Goal: Information Seeking & Learning: Learn about a topic

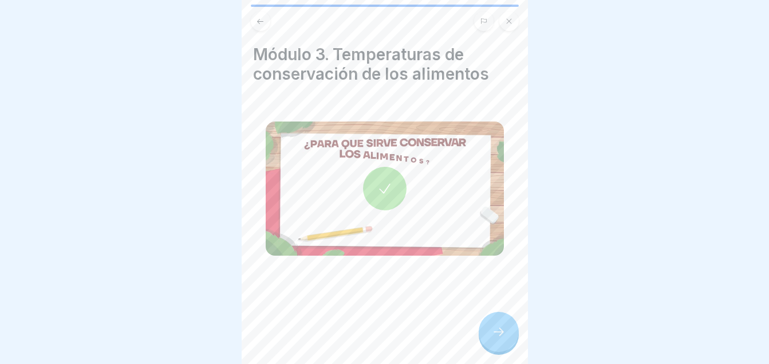
click at [496, 339] on icon at bounding box center [499, 332] width 14 height 14
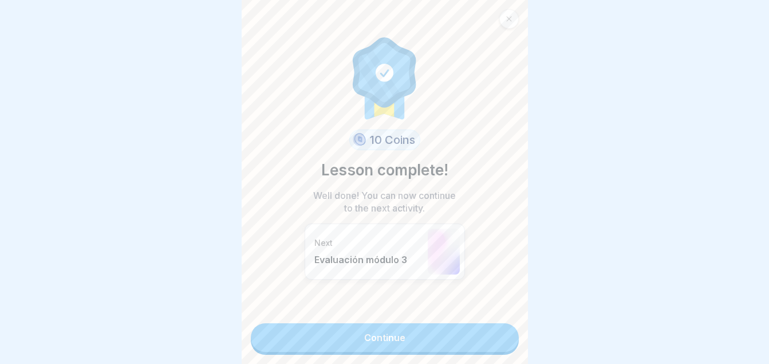
click at [372, 340] on link "Continue" at bounding box center [385, 337] width 268 height 29
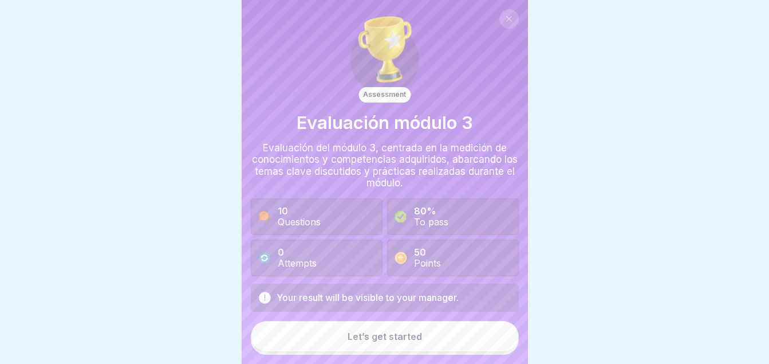
click at [372, 340] on button "Let’s get started" at bounding box center [385, 336] width 268 height 31
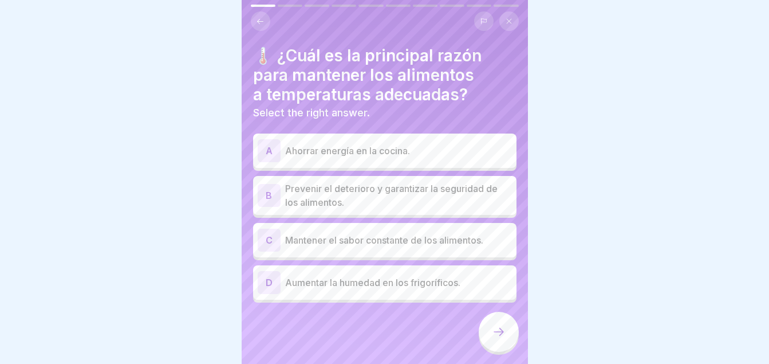
click at [379, 184] on p "Prevenir el deterioro y garantizar la seguridad de los alimentos." at bounding box center [398, 195] width 227 height 27
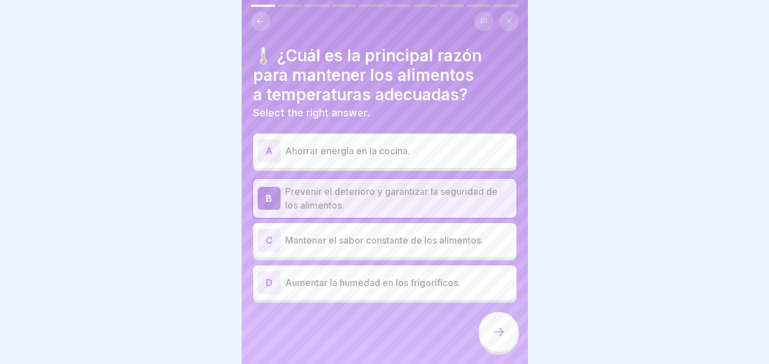
click at [492, 333] on div at bounding box center [499, 332] width 40 height 40
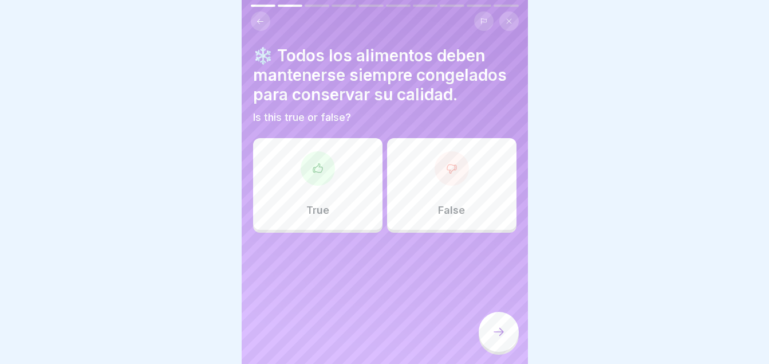
click at [402, 198] on div "False" at bounding box center [451, 184] width 129 height 92
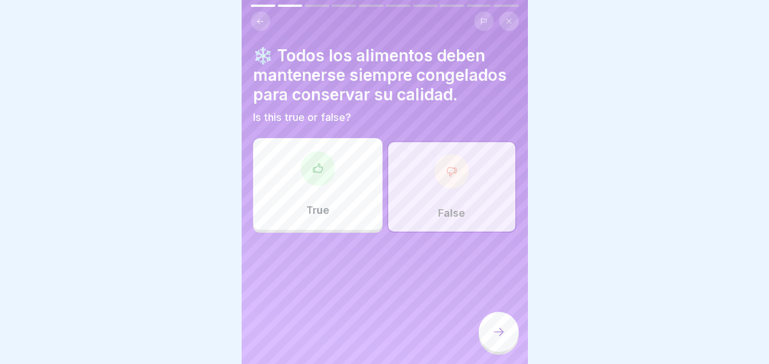
click at [487, 348] on div at bounding box center [499, 332] width 40 height 40
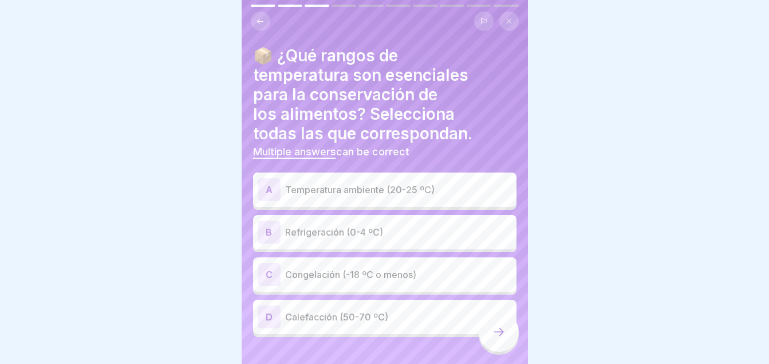
click at [471, 30] on div "Assessment Evaluación módulo 3 Evaluación del módulo 3, centrada en la medición…" at bounding box center [385, 182] width 286 height 364
click at [282, 226] on div "B Refrigeración (0-4 ºC)" at bounding box center [385, 232] width 254 height 23
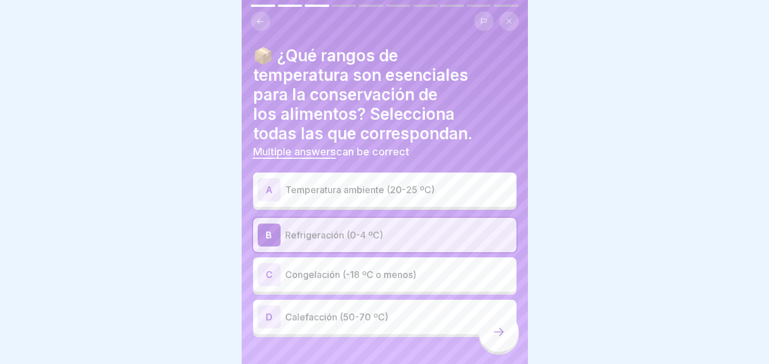
click at [276, 266] on div "C" at bounding box center [269, 274] width 23 height 23
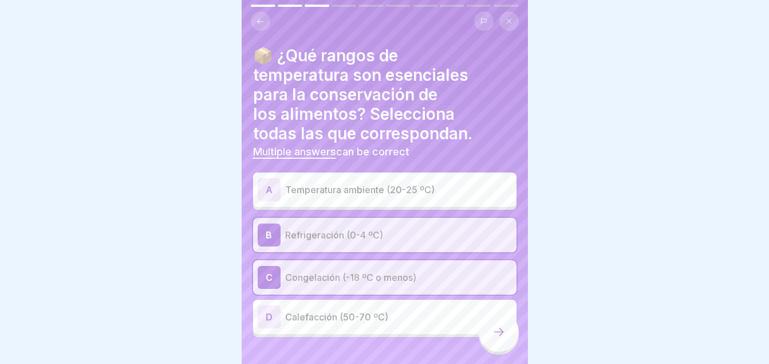
click at [497, 332] on div at bounding box center [499, 332] width 40 height 40
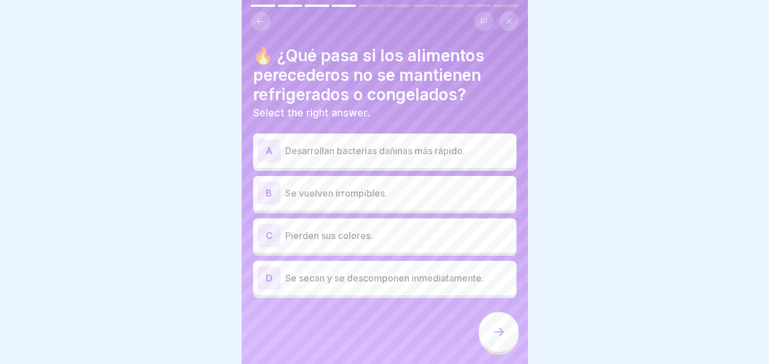
click at [280, 150] on div "A" at bounding box center [269, 150] width 23 height 23
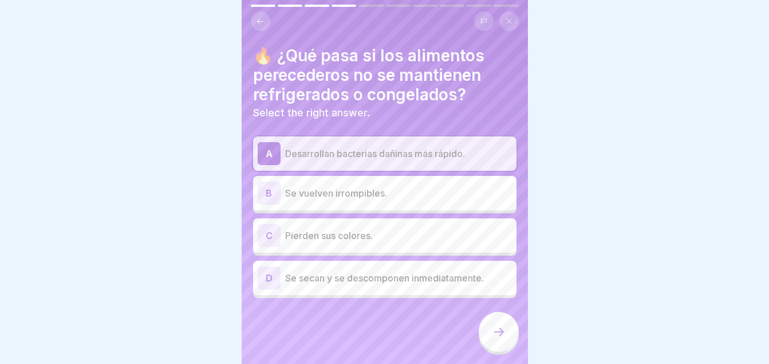
click at [495, 326] on div at bounding box center [499, 332] width 40 height 40
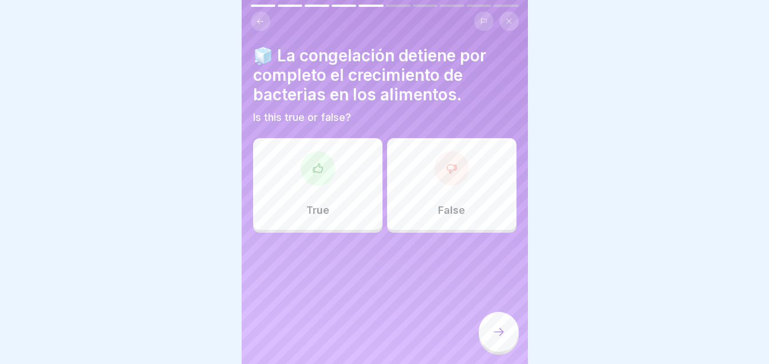
click at [292, 180] on div "True" at bounding box center [317, 184] width 129 height 92
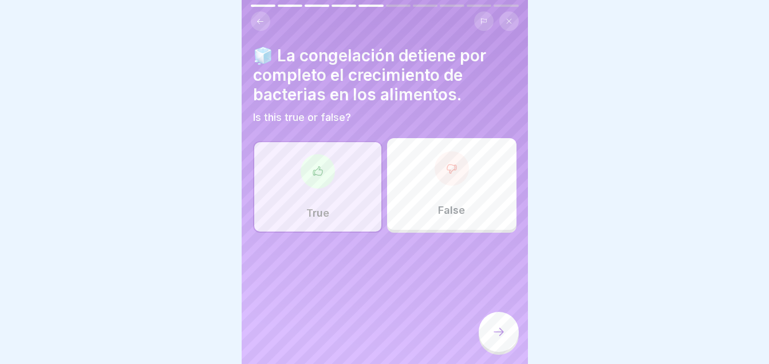
click at [495, 332] on div at bounding box center [499, 332] width 40 height 40
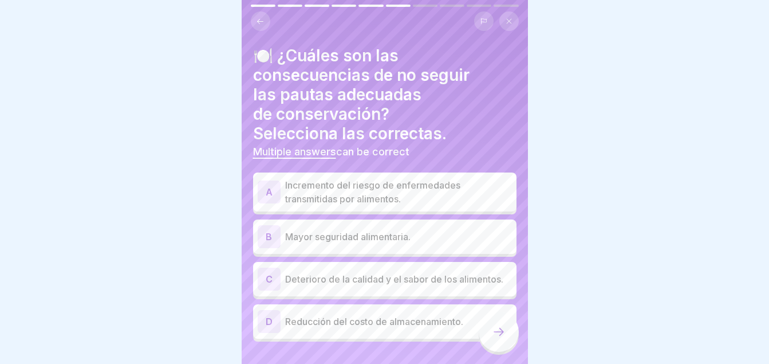
click at [321, 285] on p "Deterioro de la calidad y el sabor de los alimentos." at bounding box center [398, 279] width 227 height 14
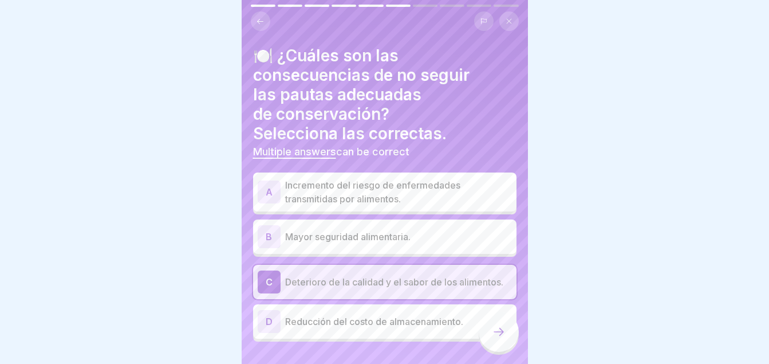
click at [287, 191] on p "Incremento del riesgo de enfermedades transmitidas por alimentos." at bounding box center [398, 191] width 227 height 27
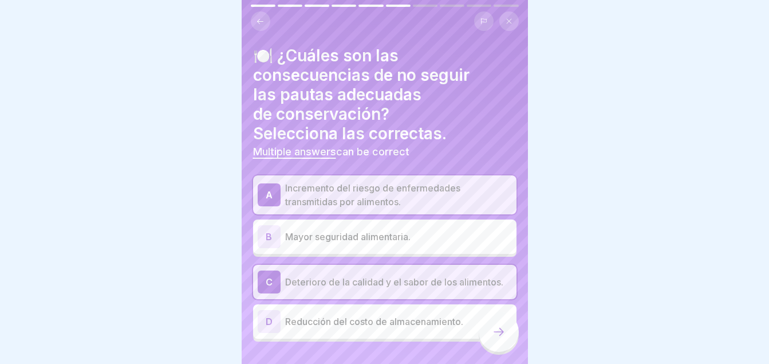
click at [506, 333] on div at bounding box center [499, 332] width 40 height 40
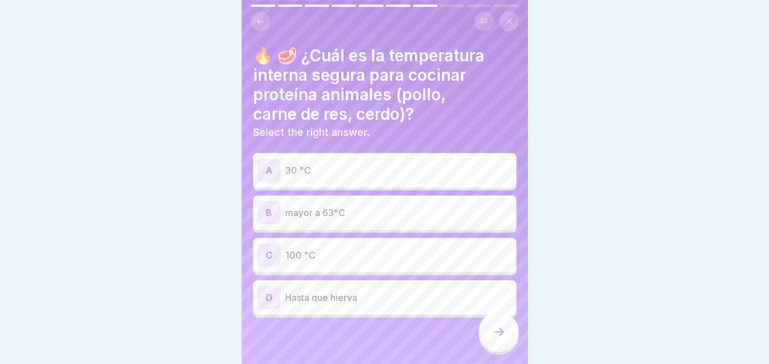
click at [297, 208] on p "mayor a 63°C" at bounding box center [398, 213] width 227 height 14
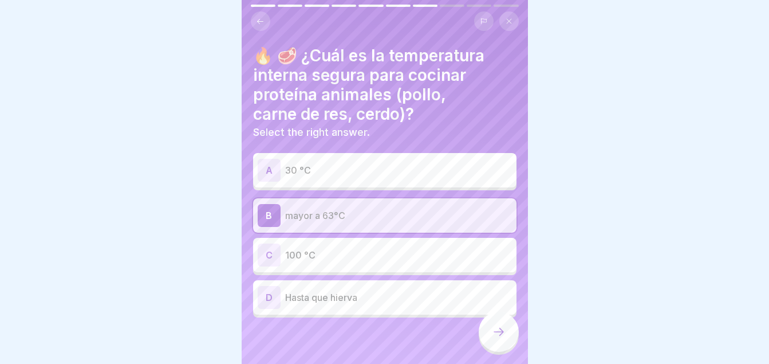
click at [501, 339] on icon at bounding box center [499, 332] width 14 height 14
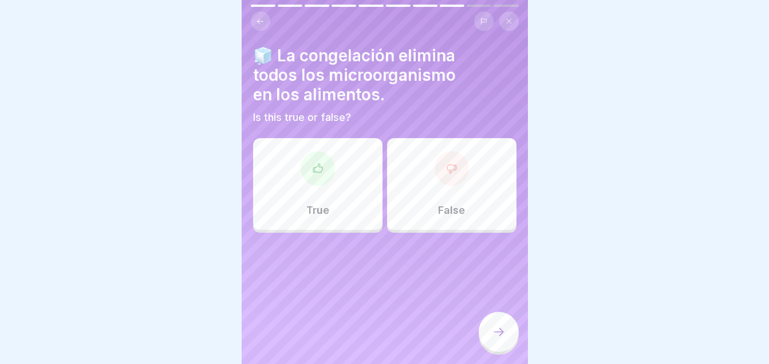
click at [393, 184] on div "False" at bounding box center [451, 184] width 129 height 92
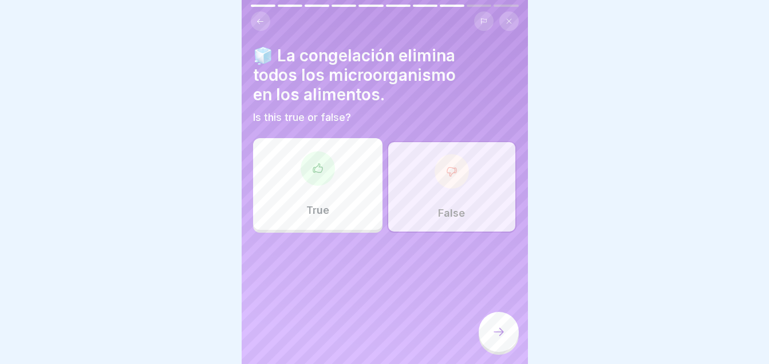
click at [499, 336] on icon at bounding box center [499, 332] width 14 height 14
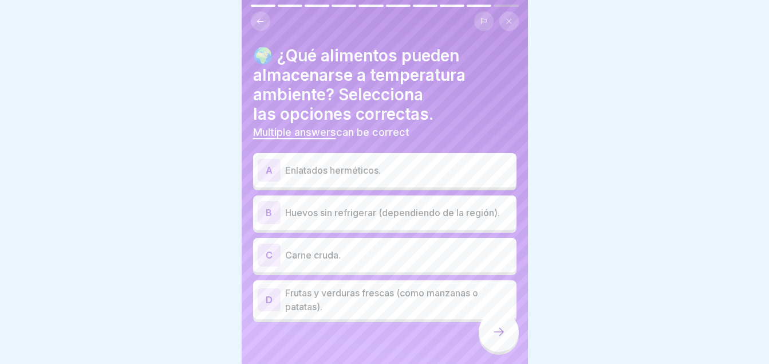
click at [282, 166] on div "A Enlatados herméticos." at bounding box center [385, 170] width 254 height 23
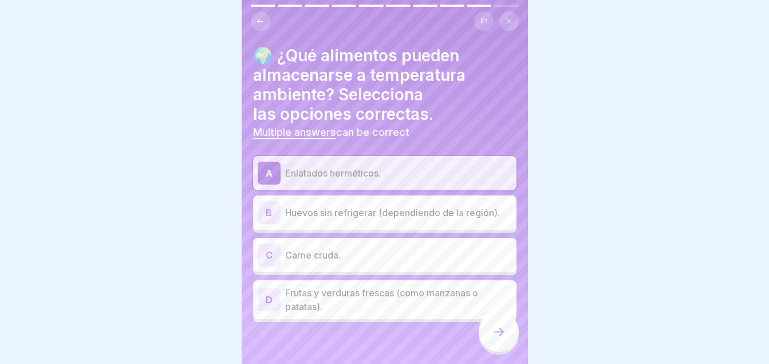
click at [309, 303] on p "Frutas y verduras frescas (como manzanas o patatas)." at bounding box center [398, 299] width 227 height 27
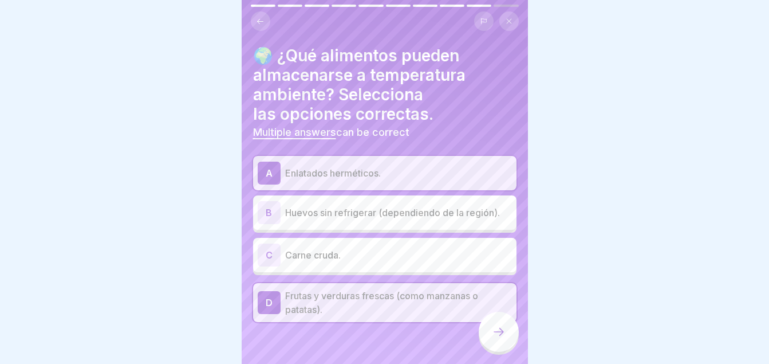
click at [491, 339] on div at bounding box center [499, 332] width 40 height 40
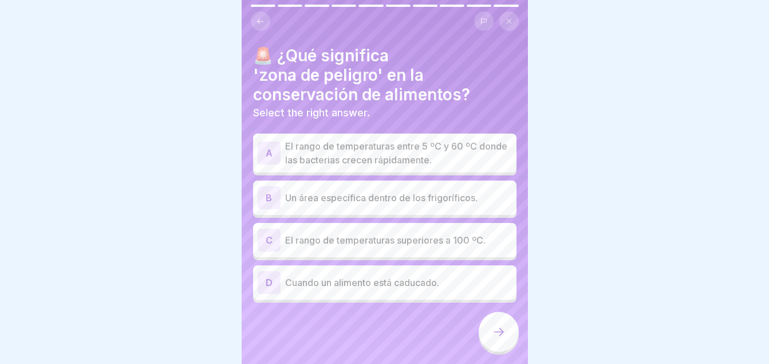
click at [333, 168] on div "A El rango de temperaturas entre 5 ºC y 60 ºC donde las bacterias crecen rápida…" at bounding box center [384, 152] width 263 height 39
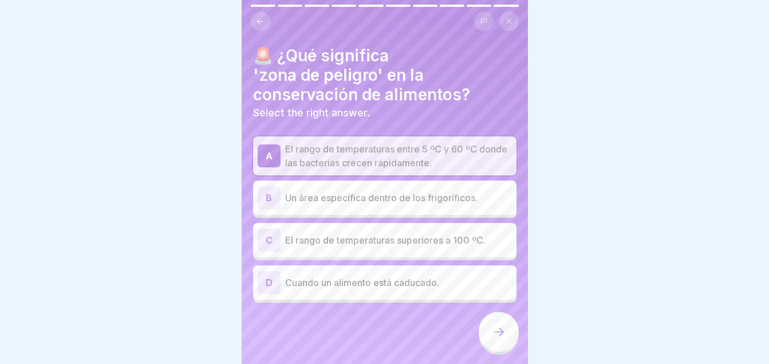
click at [493, 339] on icon at bounding box center [499, 332] width 14 height 14
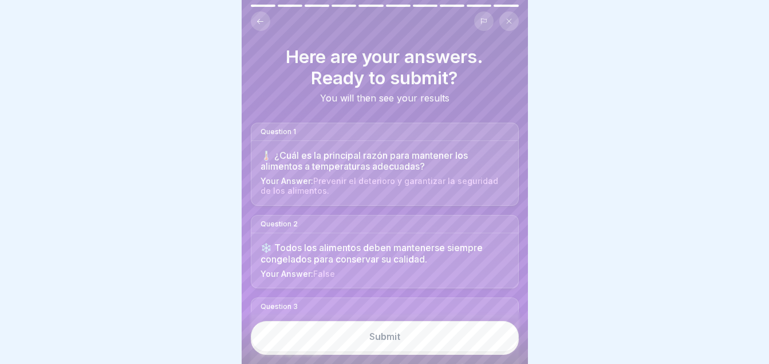
click at [408, 337] on button "Submit" at bounding box center [385, 336] width 268 height 31
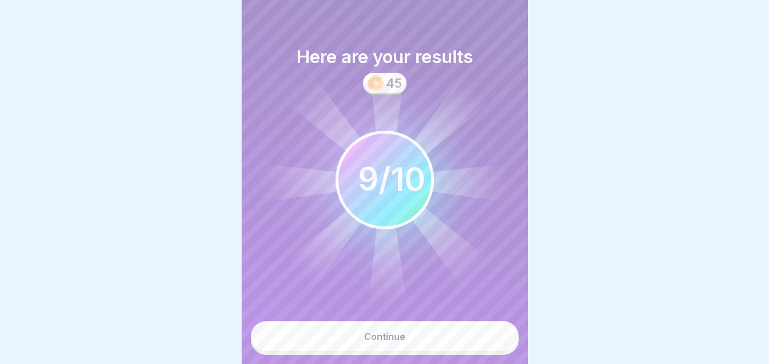
click at [408, 337] on button "Continue" at bounding box center [385, 336] width 268 height 31
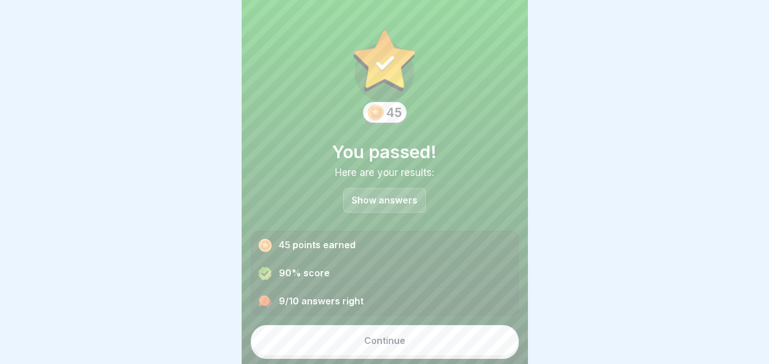
click at [351, 339] on button "Continue" at bounding box center [385, 340] width 268 height 31
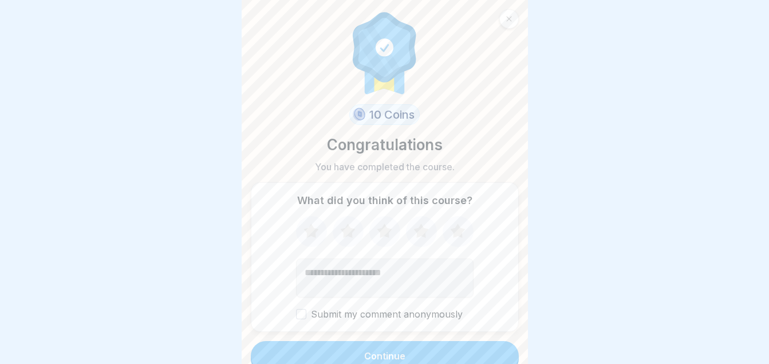
click at [451, 234] on icon at bounding box center [457, 230] width 15 height 14
click at [384, 360] on div "Continue" at bounding box center [384, 356] width 41 height 10
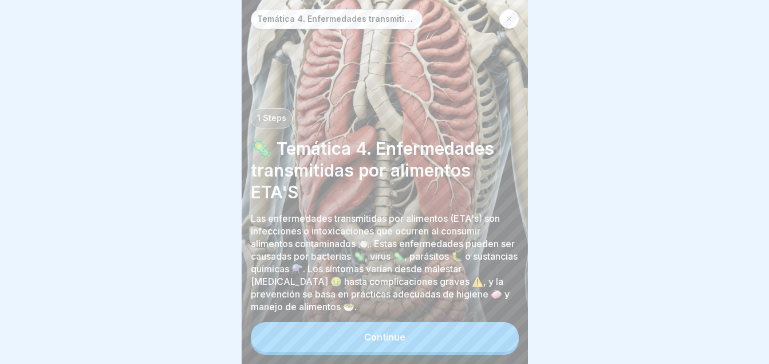
click at [348, 341] on button "Continue" at bounding box center [385, 337] width 268 height 30
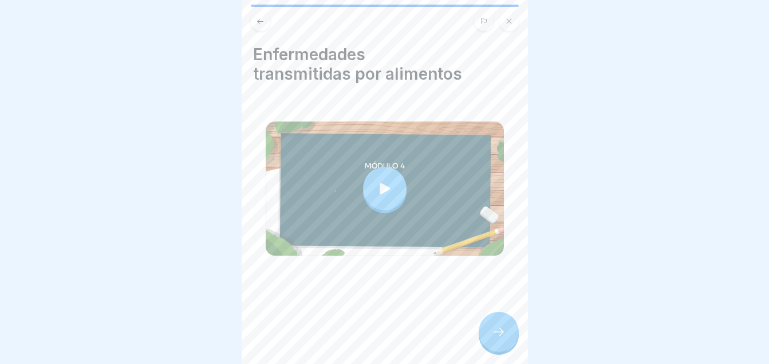
click at [380, 183] on icon at bounding box center [385, 188] width 16 height 16
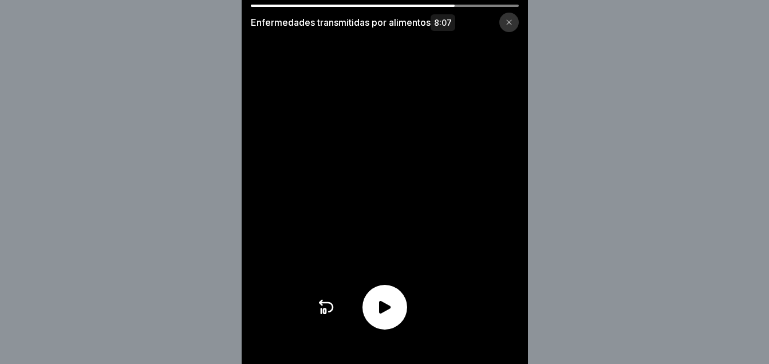
click at [381, 316] on icon at bounding box center [385, 307] width 18 height 18
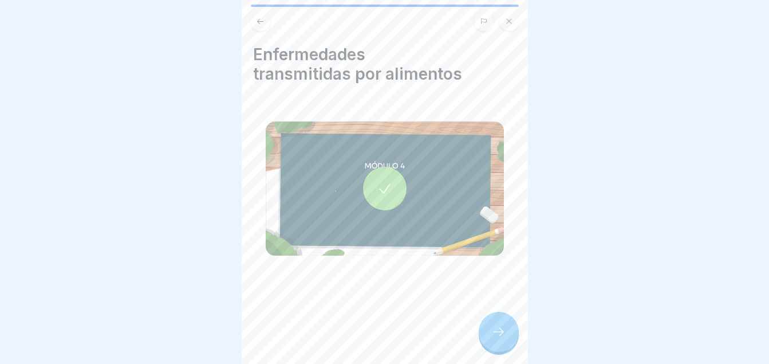
click at [498, 331] on div at bounding box center [499, 332] width 40 height 40
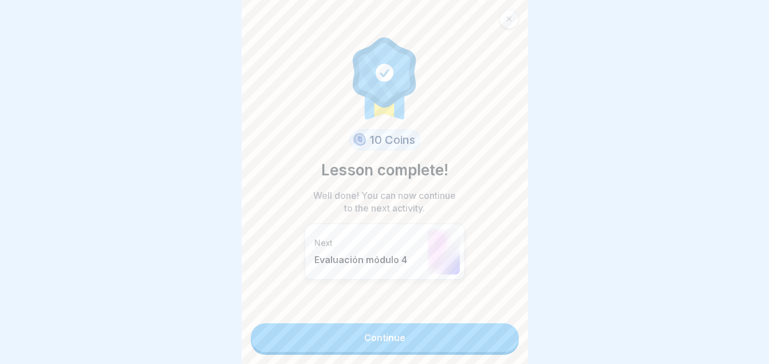
click at [498, 331] on link "Continue" at bounding box center [385, 337] width 268 height 29
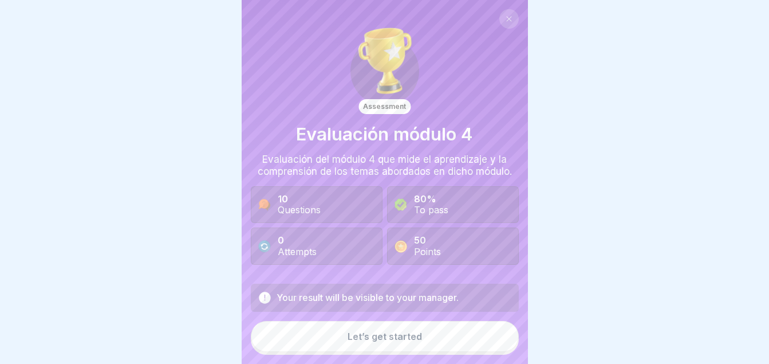
click at [436, 333] on button "Let’s get started" at bounding box center [385, 336] width 268 height 31
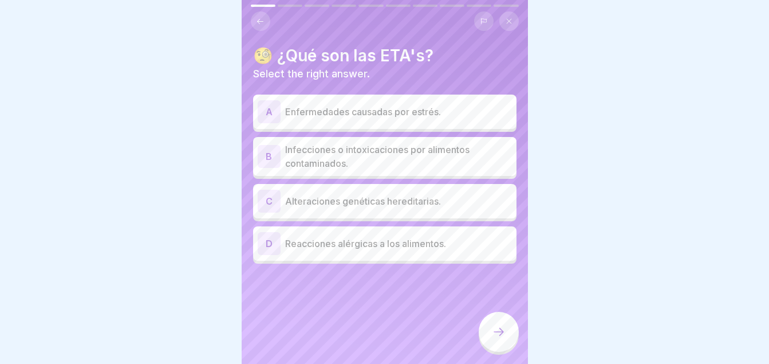
click at [301, 171] on div "B Infecciones o intoxicaciones por alimentos contaminados." at bounding box center [384, 156] width 263 height 39
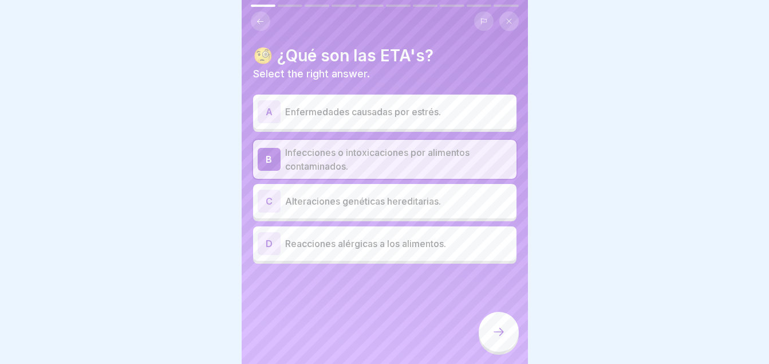
click at [489, 352] on div at bounding box center [499, 332] width 40 height 40
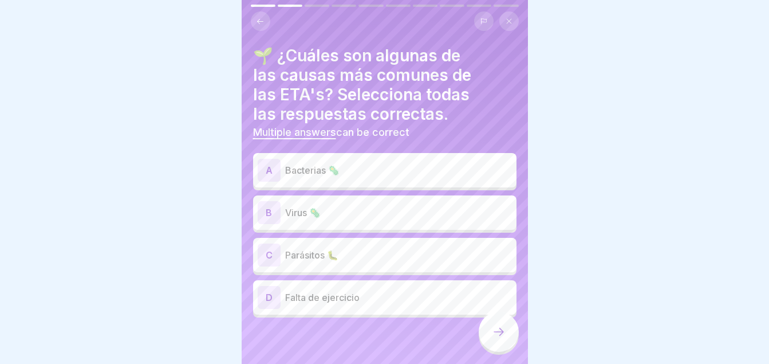
click at [280, 170] on div "A" at bounding box center [269, 170] width 23 height 23
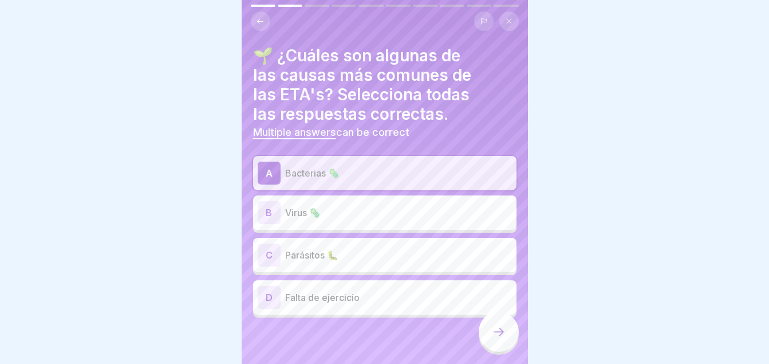
click at [277, 256] on div "C" at bounding box center [269, 254] width 23 height 23
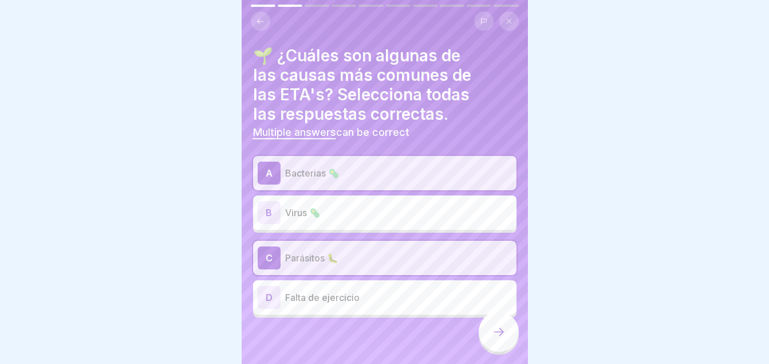
click at [490, 338] on div at bounding box center [499, 332] width 40 height 40
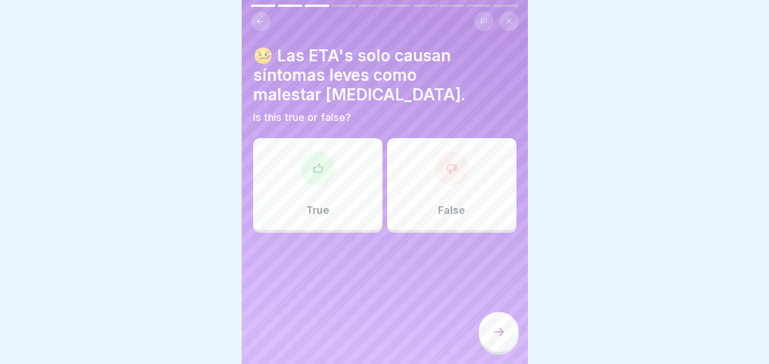
click at [294, 180] on div "True" at bounding box center [317, 184] width 129 height 92
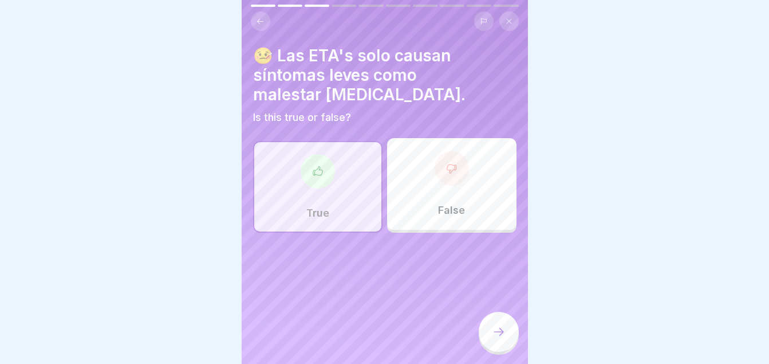
click at [495, 337] on icon at bounding box center [499, 332] width 14 height 14
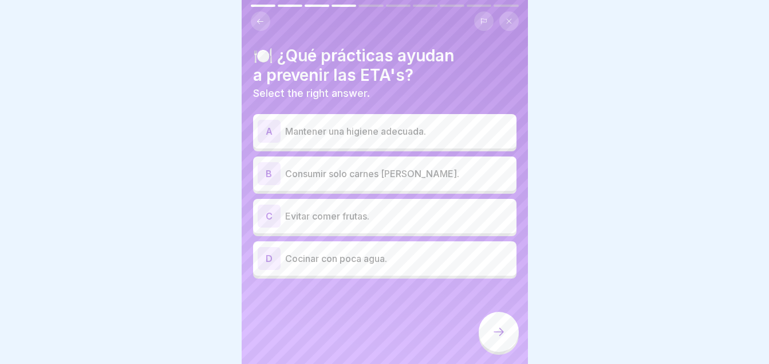
click at [331, 133] on p "Mantener una higiene adecuada." at bounding box center [398, 131] width 227 height 14
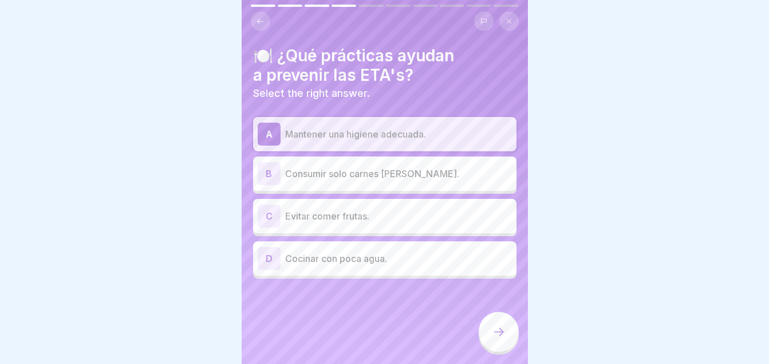
click at [499, 339] on icon at bounding box center [499, 332] width 14 height 14
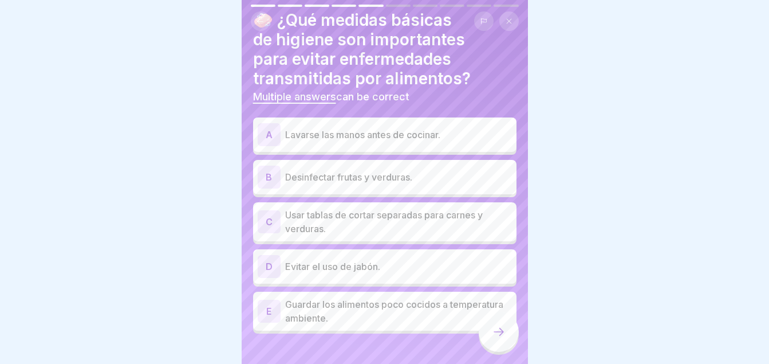
scroll to position [37, 0]
click at [361, 132] on p "Lavarse las manos antes de cocinar." at bounding box center [398, 134] width 227 height 14
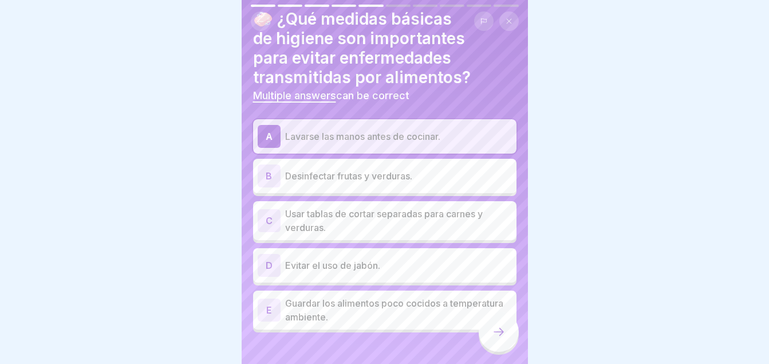
click at [348, 227] on p "Usar tablas de cortar separadas para carnes y verduras." at bounding box center [398, 220] width 227 height 27
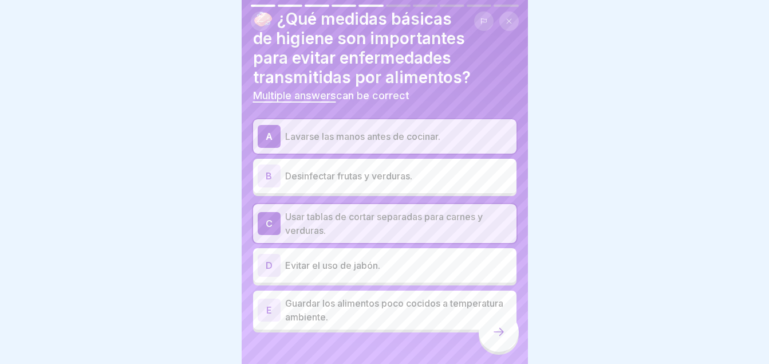
click at [341, 319] on p "Guardar los alimentos poco cocidos a temperatura ambiente." at bounding box center [398, 309] width 227 height 27
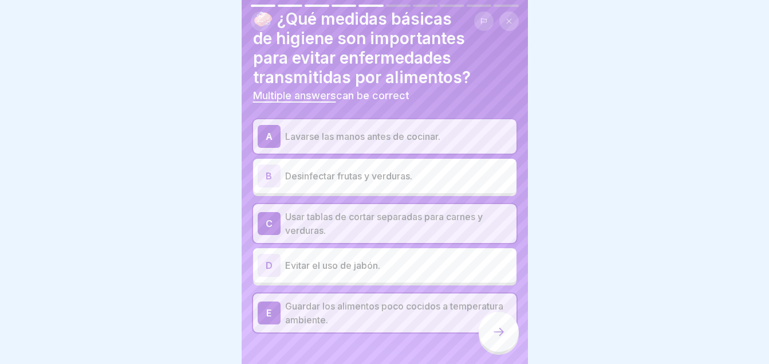
click at [305, 171] on p "Desinfectar frutas y verduras." at bounding box center [398, 176] width 227 height 14
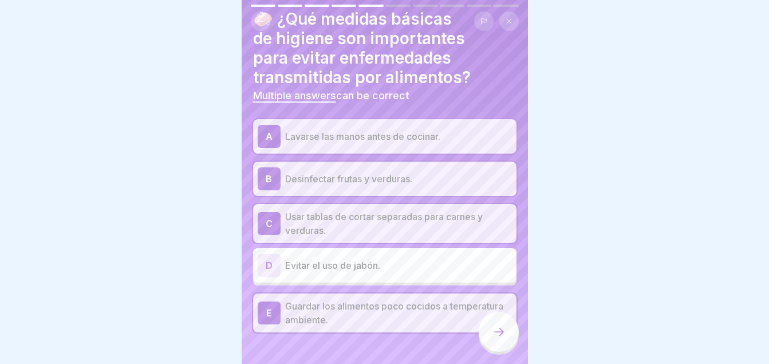
click at [298, 311] on p "Guardar los alimentos poco cocidos a temperatura ambiente." at bounding box center [398, 312] width 227 height 27
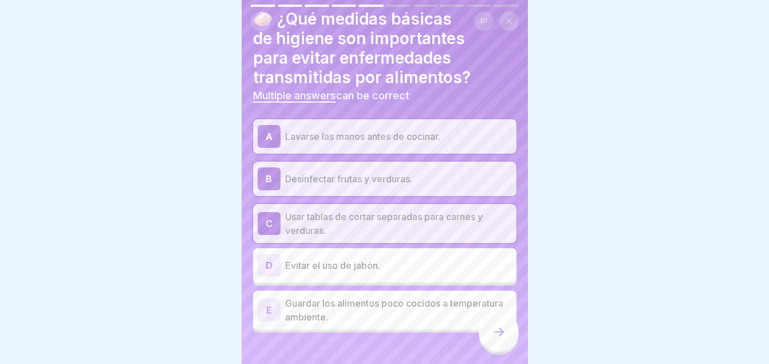
click at [489, 343] on div at bounding box center [499, 332] width 40 height 40
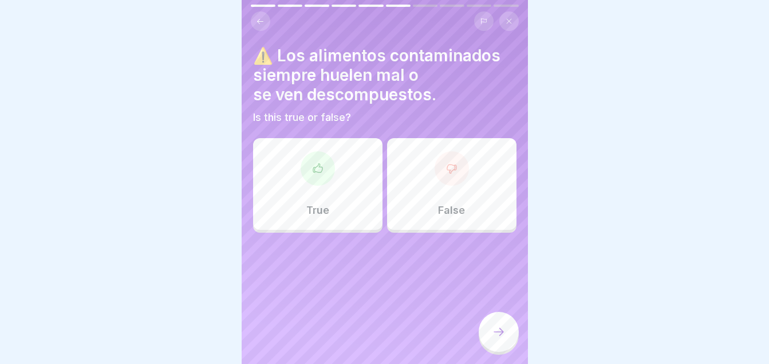
click at [426, 198] on div "False" at bounding box center [451, 184] width 129 height 92
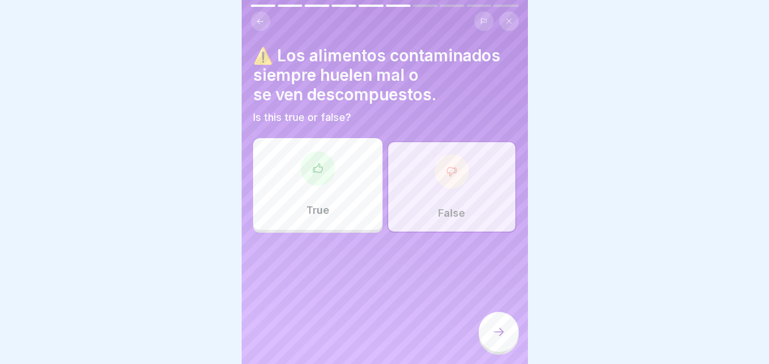
click at [499, 339] on icon at bounding box center [499, 332] width 14 height 14
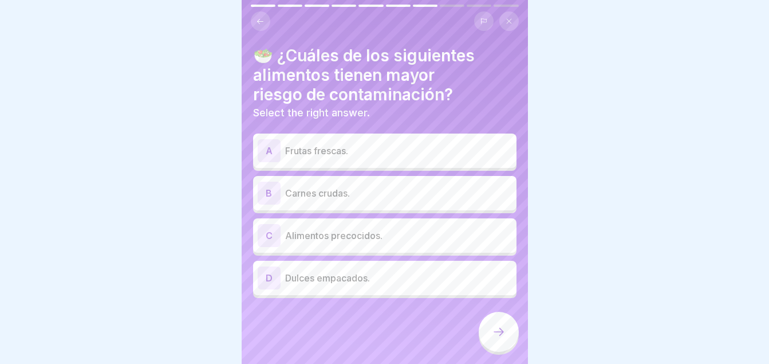
click at [327, 195] on p "Carnes crudas." at bounding box center [398, 193] width 227 height 14
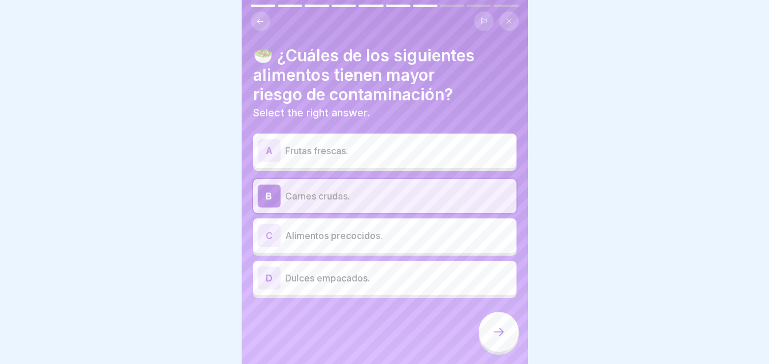
click at [494, 339] on icon at bounding box center [499, 332] width 14 height 14
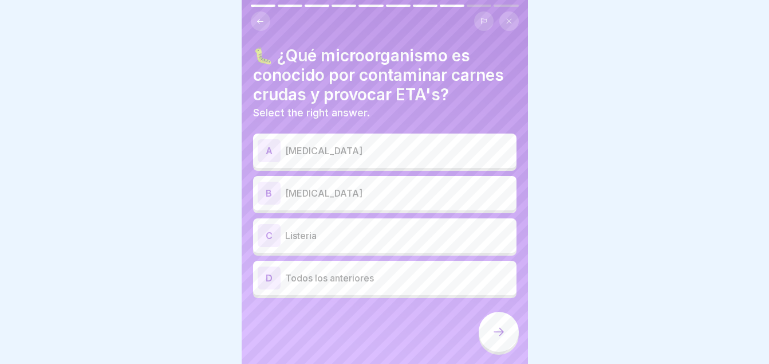
click at [304, 198] on p "[MEDICAL_DATA]" at bounding box center [398, 193] width 227 height 14
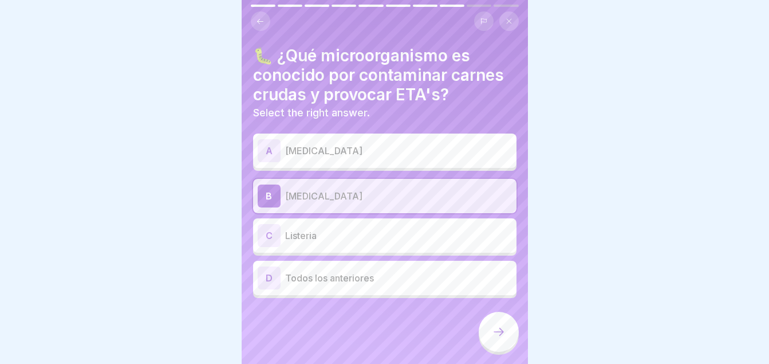
click at [510, 343] on div at bounding box center [499, 332] width 40 height 40
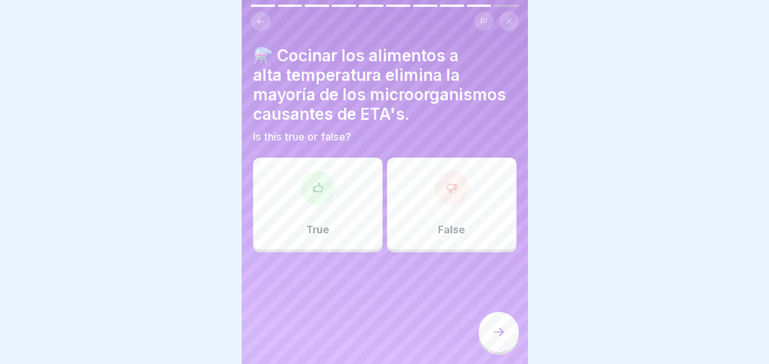
click at [296, 208] on div "True" at bounding box center [317, 204] width 129 height 92
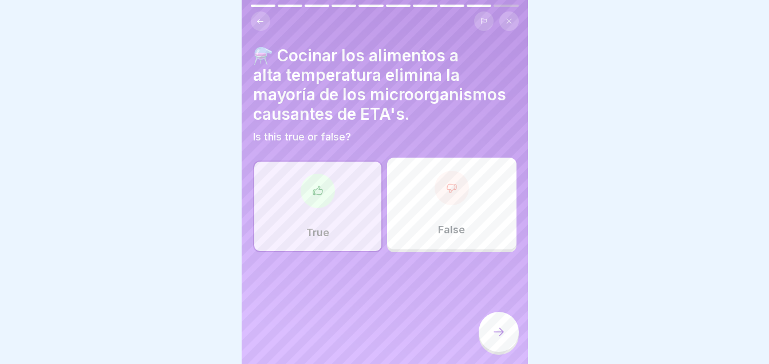
click at [510, 335] on div at bounding box center [499, 332] width 40 height 40
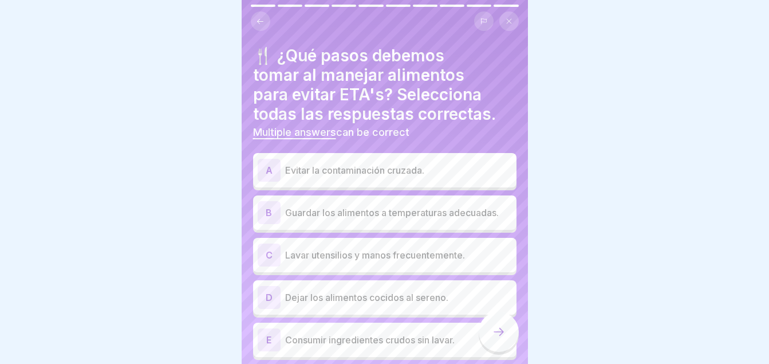
click at [377, 169] on p "Evitar la contaminación cruzada." at bounding box center [398, 170] width 227 height 14
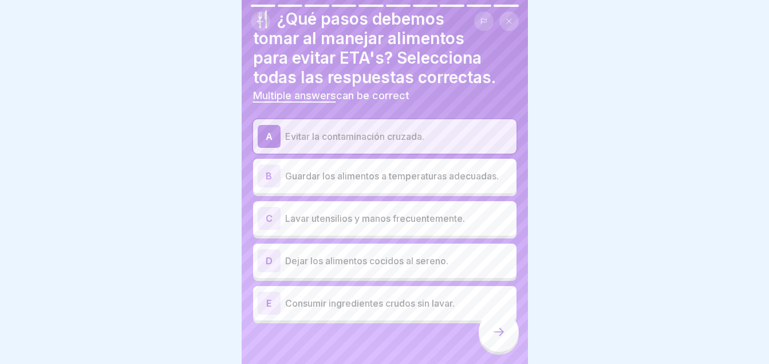
scroll to position [38, 0]
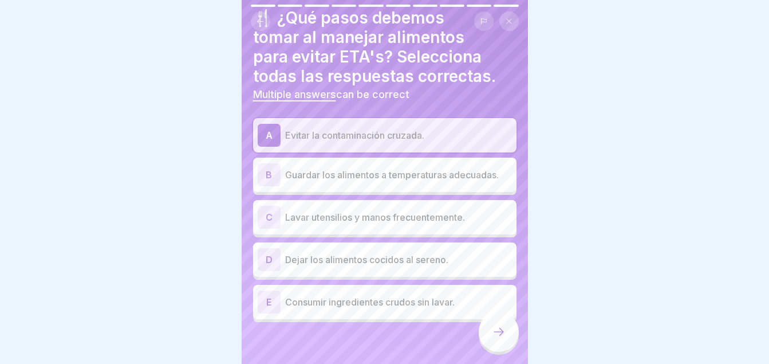
click at [279, 179] on div "B" at bounding box center [269, 174] width 23 height 23
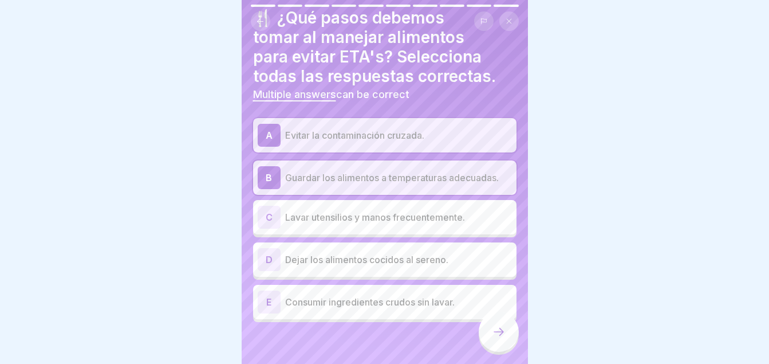
click at [301, 214] on p "Lavar utensilios y manos frecuentemente." at bounding box center [398, 217] width 227 height 14
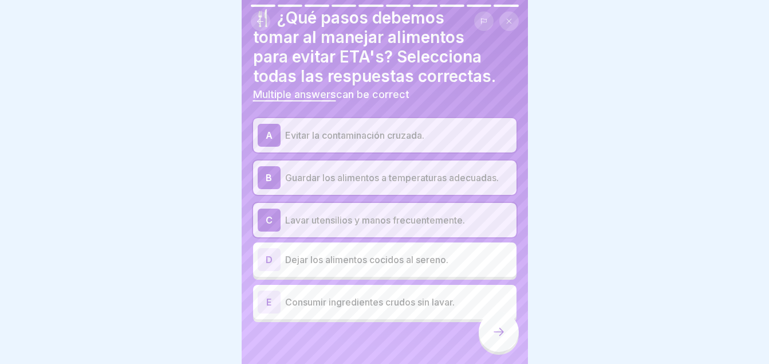
click at [496, 339] on icon at bounding box center [499, 332] width 14 height 14
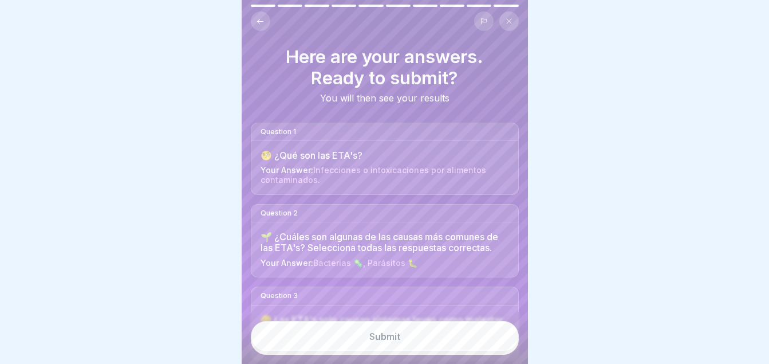
click at [405, 349] on button "Submit" at bounding box center [385, 336] width 268 height 31
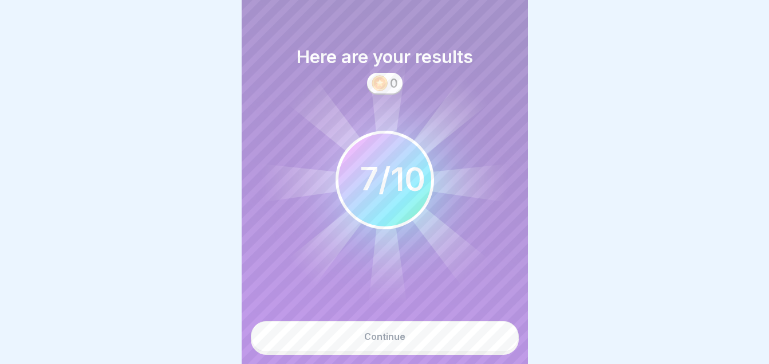
click at [357, 349] on button "Continue" at bounding box center [385, 336] width 268 height 31
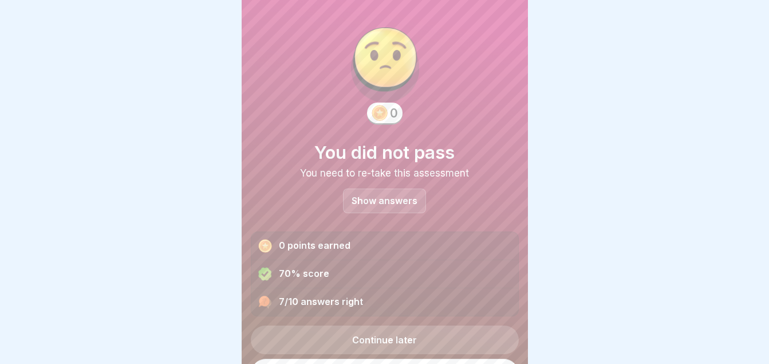
click at [357, 349] on link "Continue later" at bounding box center [385, 339] width 268 height 29
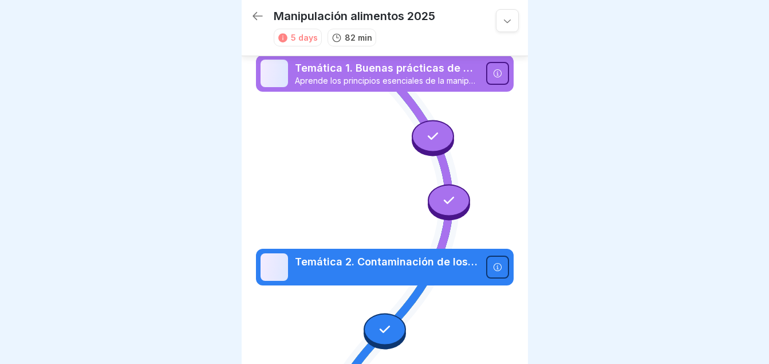
scroll to position [575, 0]
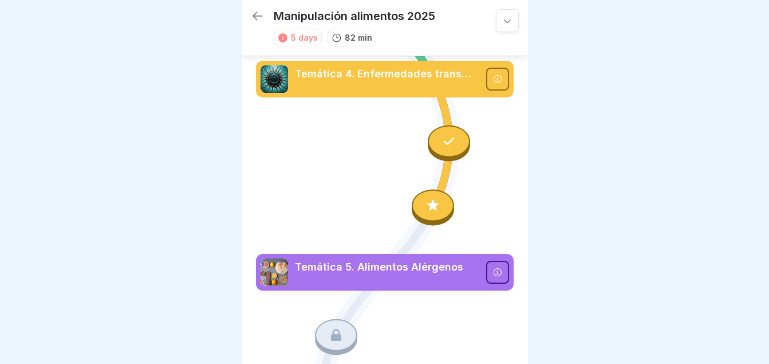
click at [442, 190] on div at bounding box center [433, 206] width 42 height 32
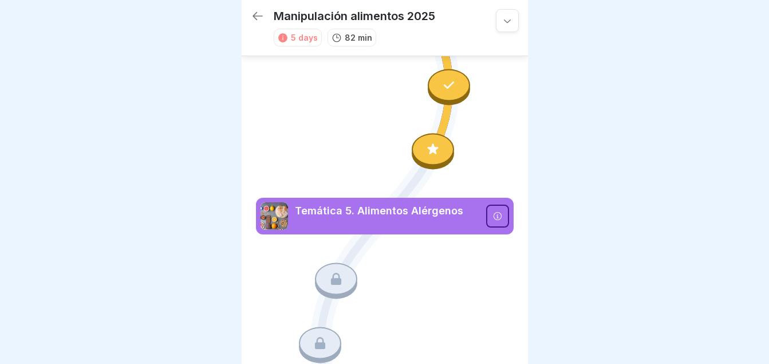
scroll to position [604, 0]
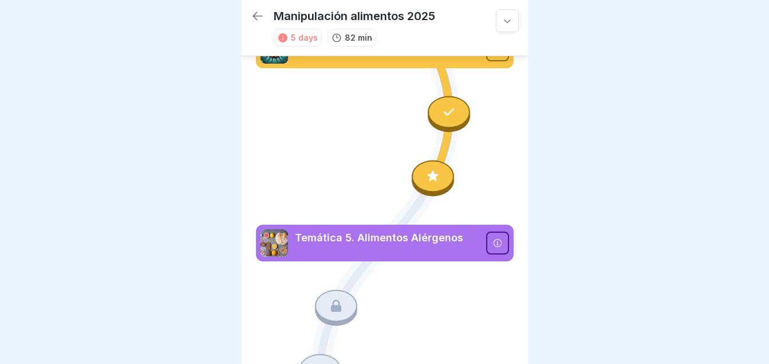
click at [428, 171] on icon at bounding box center [432, 176] width 11 height 11
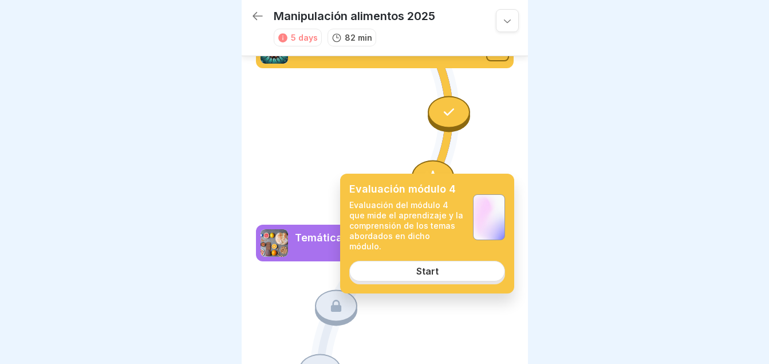
click at [413, 268] on link "Start" at bounding box center [427, 271] width 156 height 21
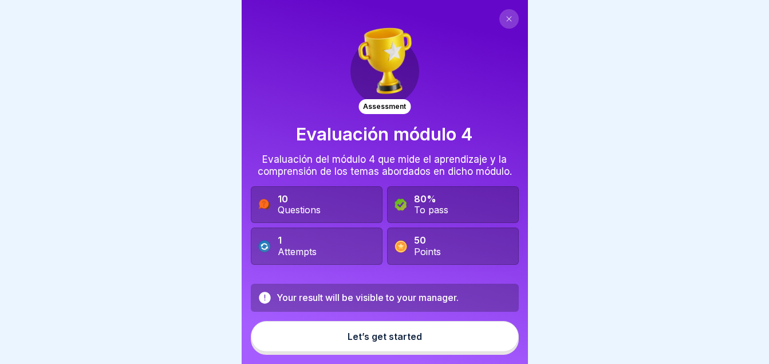
click at [360, 338] on div "Let’s get started" at bounding box center [385, 336] width 74 height 10
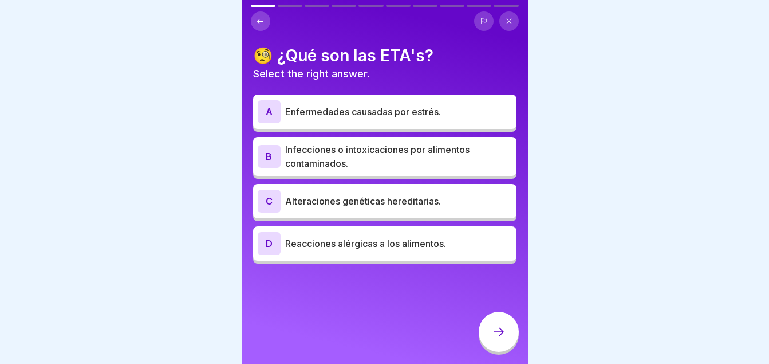
click at [273, 107] on div "A" at bounding box center [269, 111] width 23 height 23
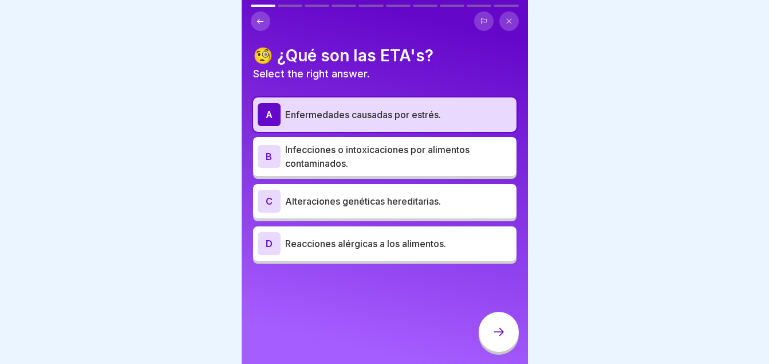
click at [273, 107] on div "A" at bounding box center [269, 114] width 23 height 23
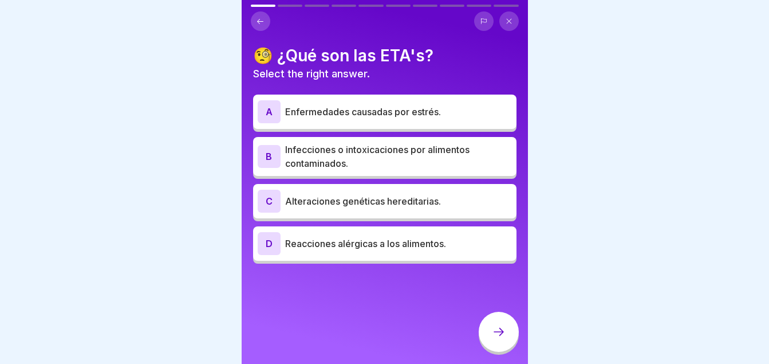
click at [273, 137] on div "B Infecciones o intoxicaciones por alimentos contaminados." at bounding box center [384, 156] width 263 height 39
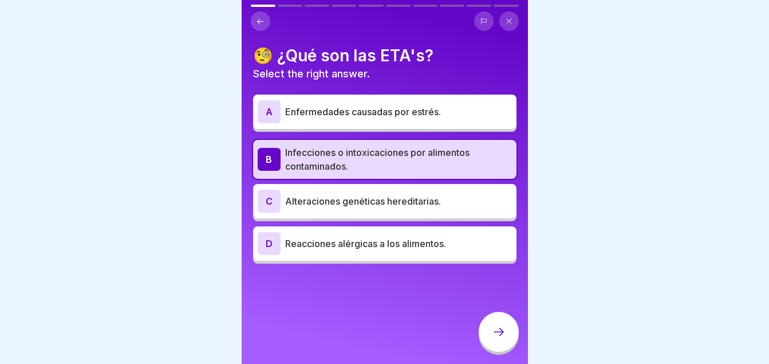
drag, startPoint x: 500, startPoint y: 324, endPoint x: 499, endPoint y: 335, distance: 10.9
click at [499, 335] on div at bounding box center [499, 332] width 40 height 40
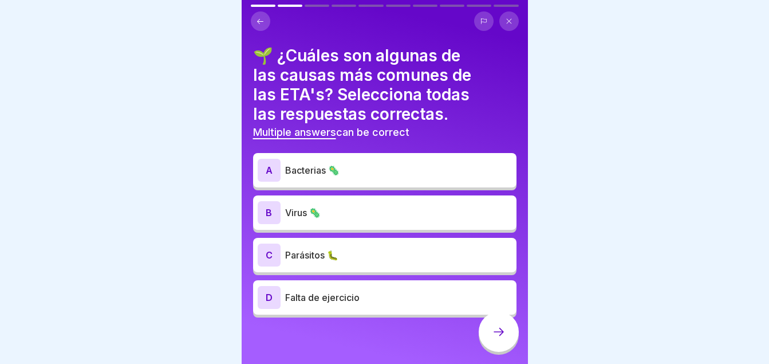
click at [499, 335] on icon at bounding box center [499, 332] width 14 height 14
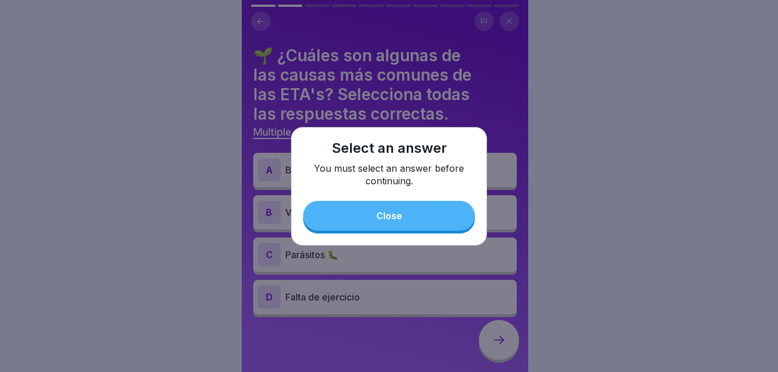
click at [357, 211] on button "Close" at bounding box center [389, 216] width 172 height 30
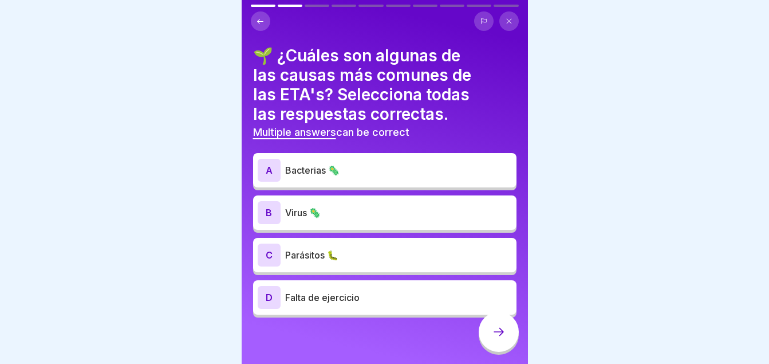
click at [316, 168] on p "Bacterias 🦠" at bounding box center [398, 170] width 227 height 14
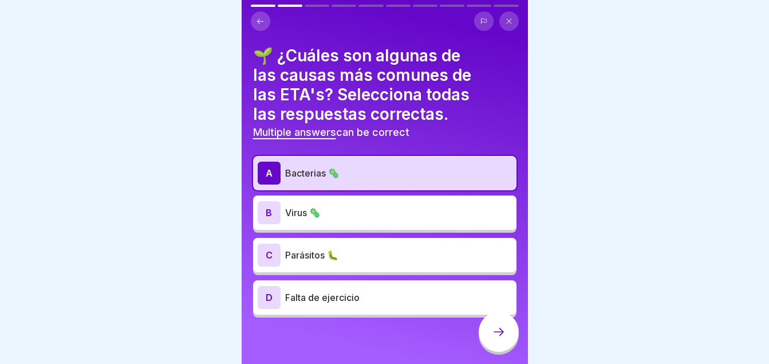
click at [319, 211] on p "Virus 🦠" at bounding box center [398, 213] width 227 height 14
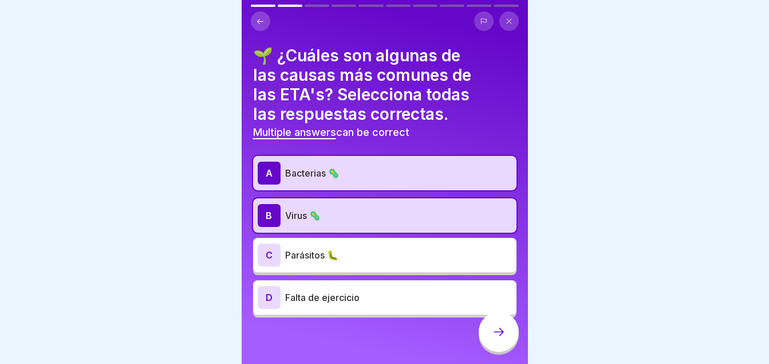
click at [328, 242] on div "C Parásitos 🐛" at bounding box center [384, 255] width 263 height 34
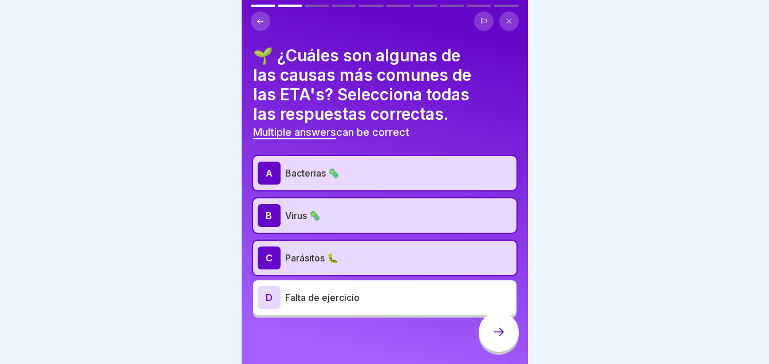
click at [495, 333] on div at bounding box center [499, 332] width 40 height 40
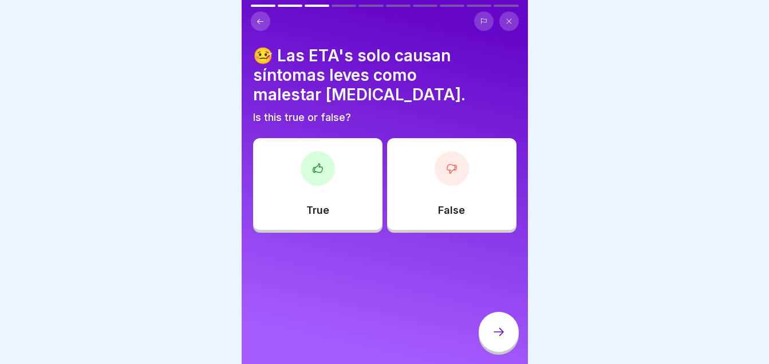
click at [26, 117] on div at bounding box center [384, 182] width 769 height 364
click at [452, 183] on div at bounding box center [452, 168] width 34 height 34
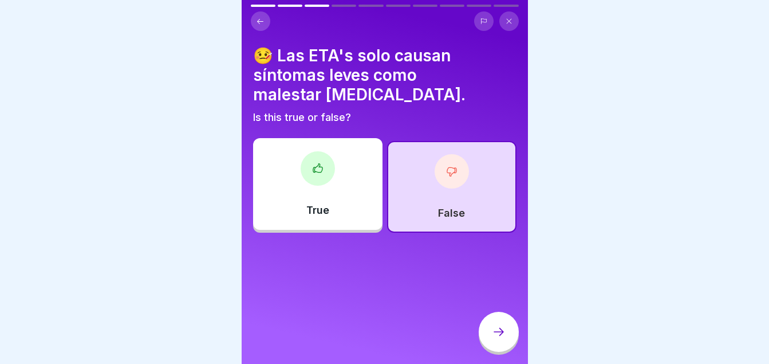
click at [501, 337] on icon at bounding box center [499, 332] width 14 height 14
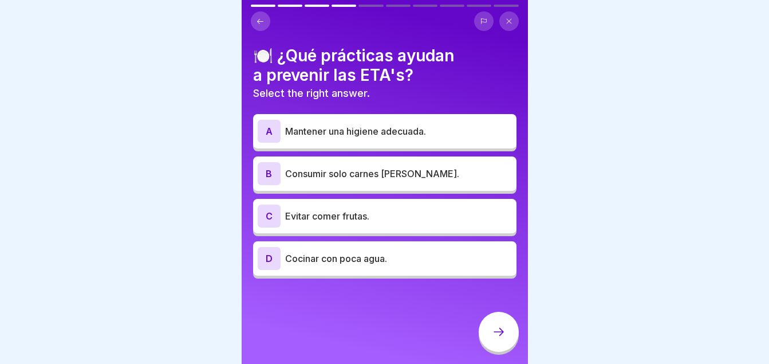
click at [300, 118] on div "A Mantener una higiene adecuada." at bounding box center [384, 131] width 263 height 34
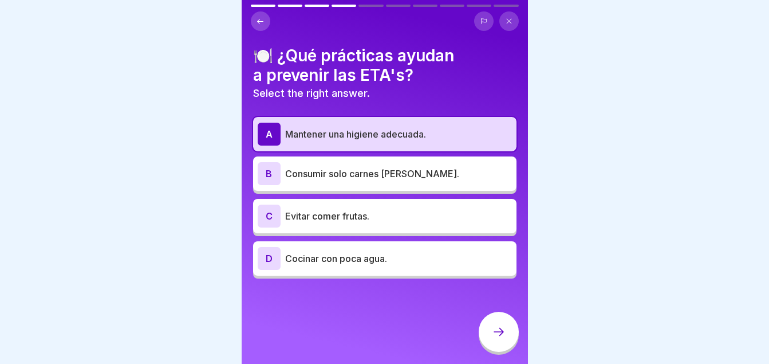
click at [506, 340] on div at bounding box center [499, 332] width 40 height 40
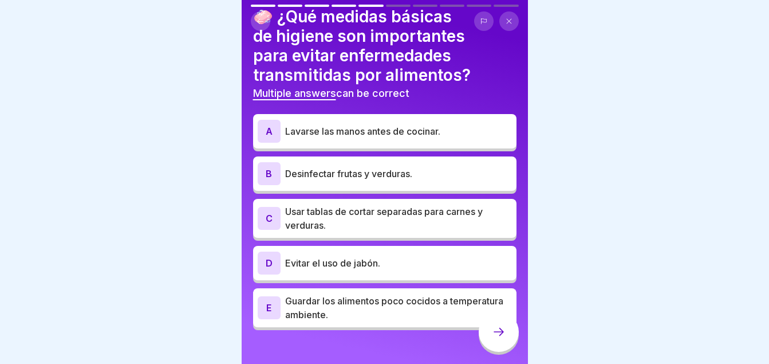
scroll to position [42, 0]
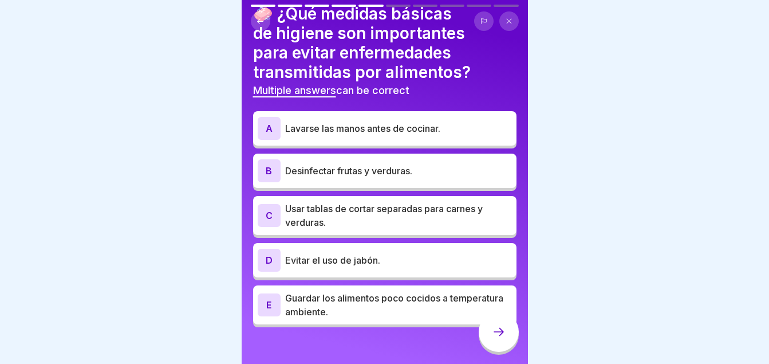
click at [335, 121] on p "Lavarse las manos antes de cocinar." at bounding box center [398, 128] width 227 height 14
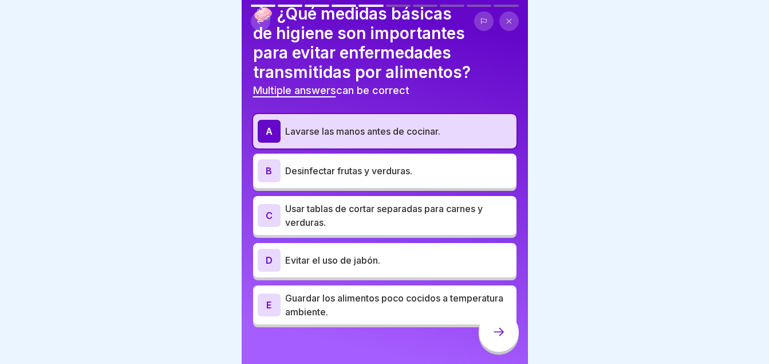
click at [283, 163] on div "B Desinfectar frutas y verduras." at bounding box center [385, 170] width 254 height 23
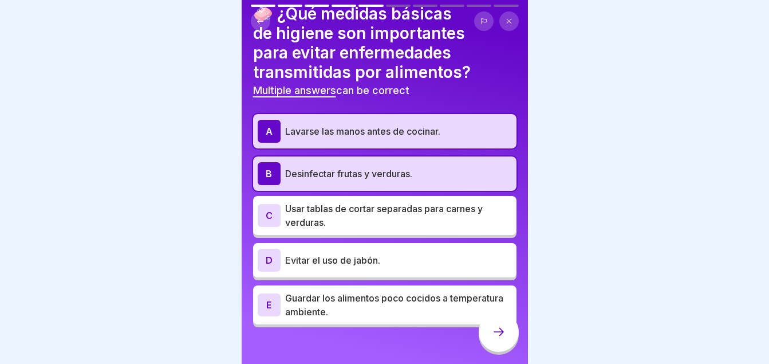
click at [495, 339] on icon at bounding box center [499, 332] width 14 height 14
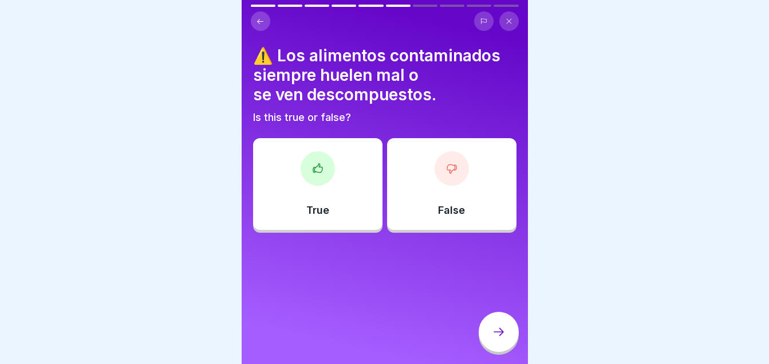
click at [431, 214] on div "False" at bounding box center [451, 184] width 129 height 92
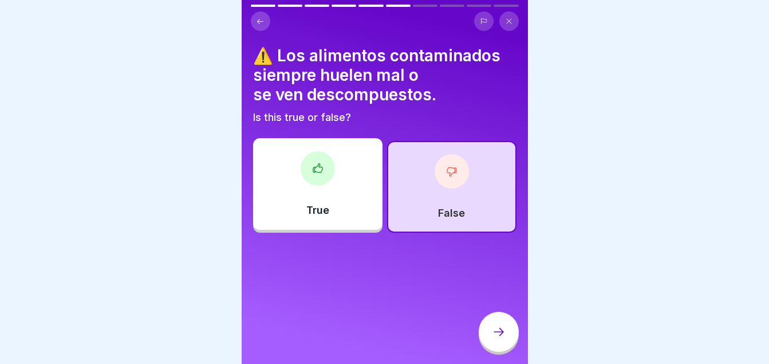
click at [512, 332] on div at bounding box center [499, 332] width 40 height 40
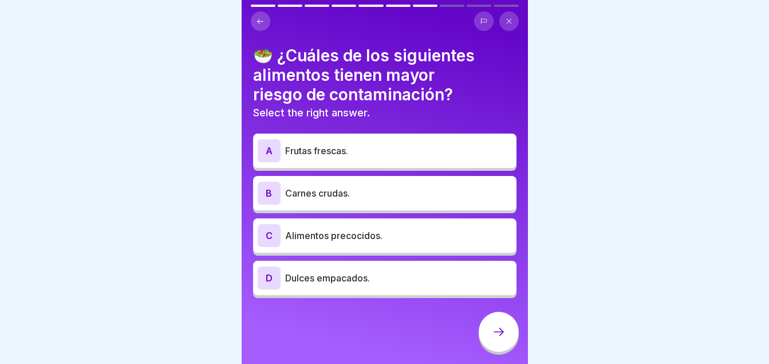
click at [255, 182] on div "B Carnes crudas." at bounding box center [384, 193] width 263 height 34
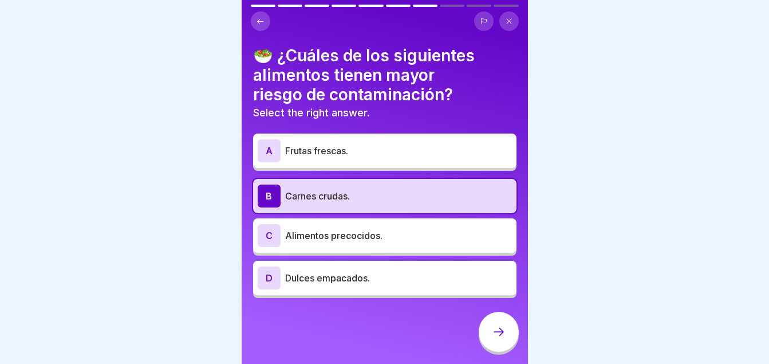
click at [500, 335] on icon at bounding box center [499, 332] width 14 height 14
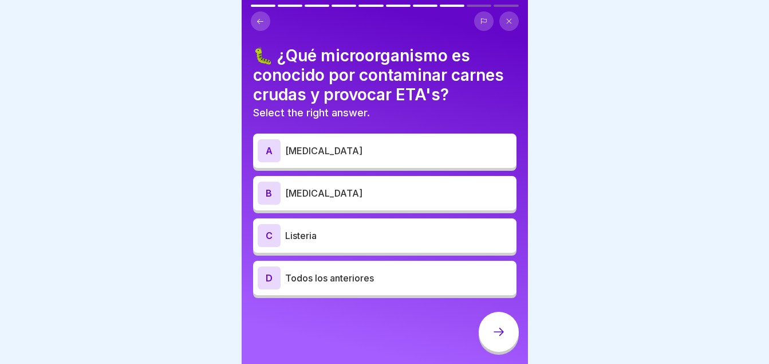
click at [276, 194] on div "B" at bounding box center [269, 193] width 23 height 23
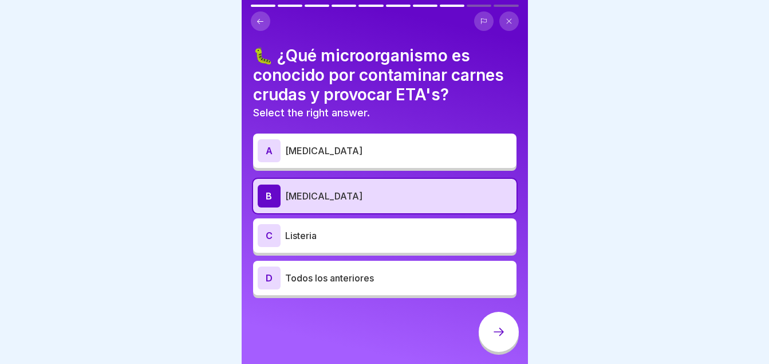
click at [291, 285] on div "D Todos los anteriores" at bounding box center [385, 277] width 254 height 23
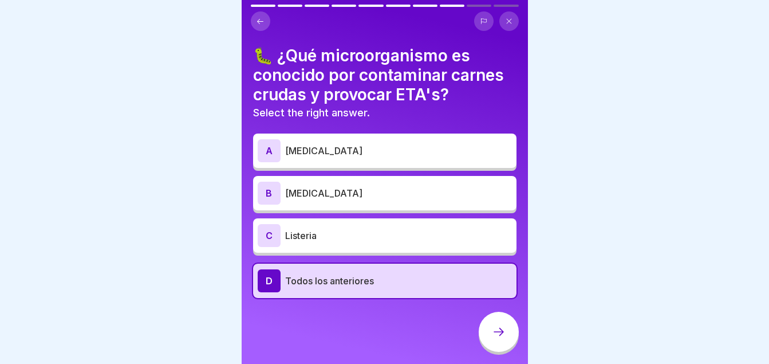
click at [489, 341] on div at bounding box center [499, 332] width 40 height 40
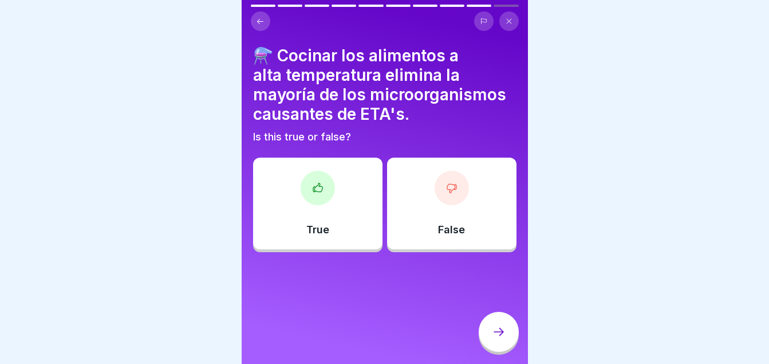
click at [360, 223] on div "True" at bounding box center [317, 204] width 129 height 92
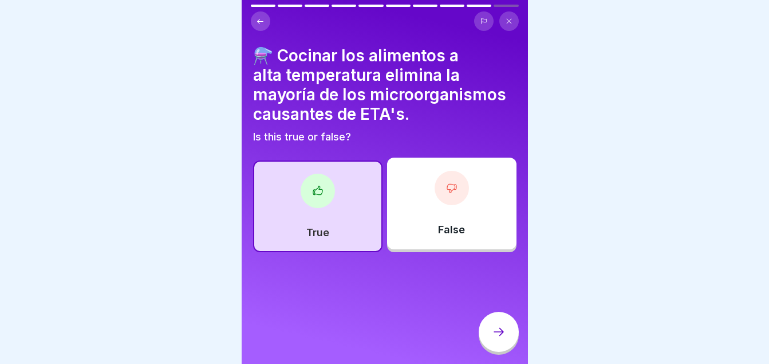
click at [495, 336] on icon at bounding box center [499, 332] width 14 height 14
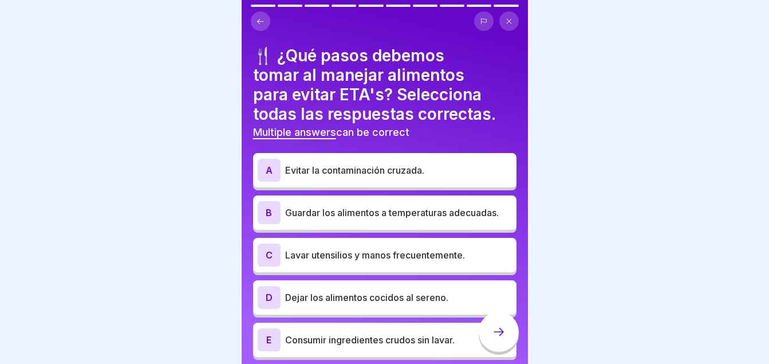
click at [302, 164] on p "Evitar la contaminación cruzada." at bounding box center [398, 170] width 227 height 14
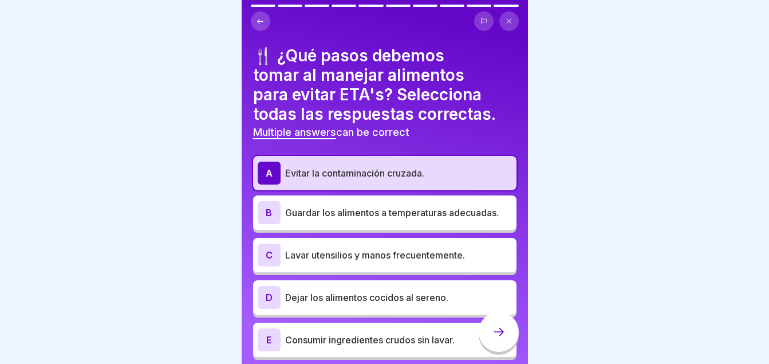
click at [310, 214] on p "Guardar los alimentos a temperaturas adecuadas." at bounding box center [398, 213] width 227 height 14
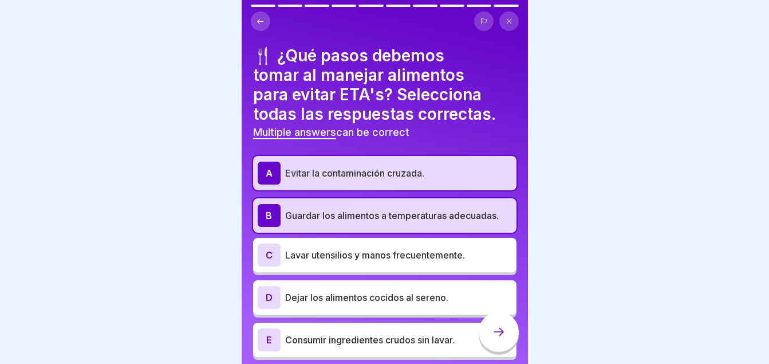
click at [320, 256] on p "Lavar utensilios y manos frecuentemente." at bounding box center [398, 255] width 227 height 14
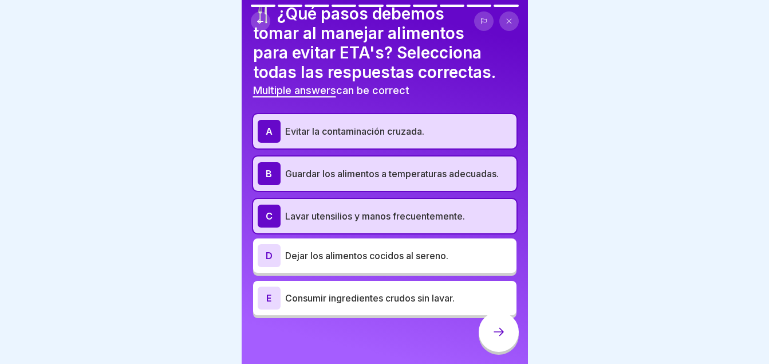
click at [495, 347] on div at bounding box center [499, 332] width 40 height 40
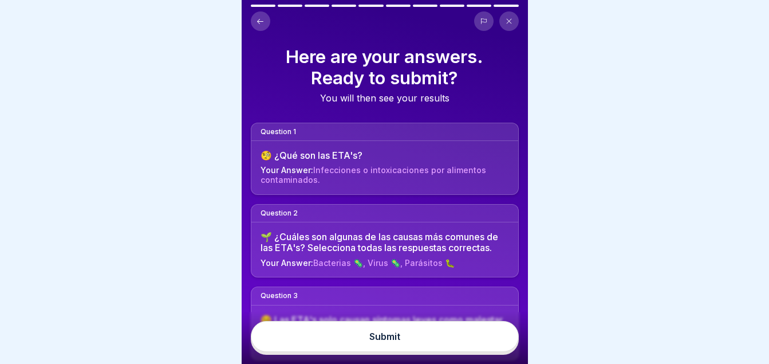
click at [373, 341] on div "Submit" at bounding box center [384, 336] width 31 height 10
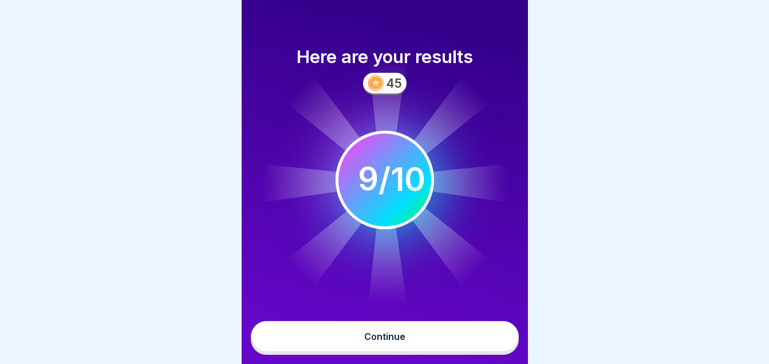
click at [373, 341] on div "Continue" at bounding box center [384, 336] width 41 height 10
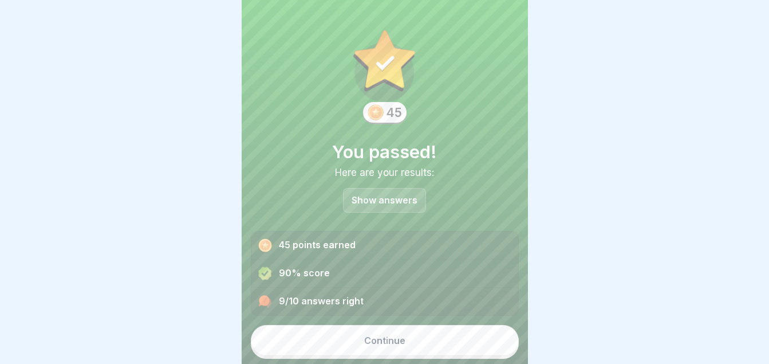
click at [373, 342] on div "Continue" at bounding box center [384, 340] width 41 height 10
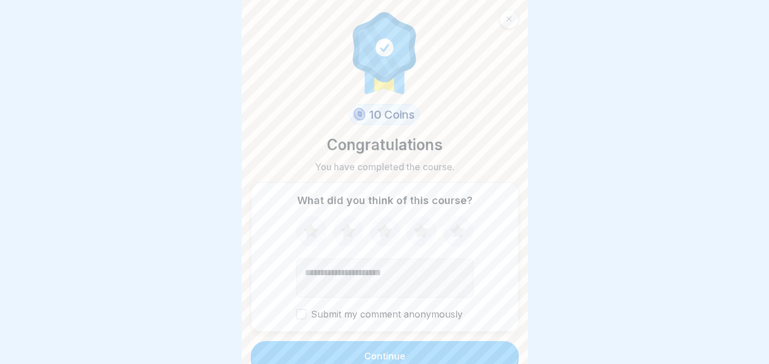
click at [448, 227] on icon at bounding box center [458, 232] width 30 height 30
click at [412, 344] on button "Continue" at bounding box center [385, 356] width 268 height 30
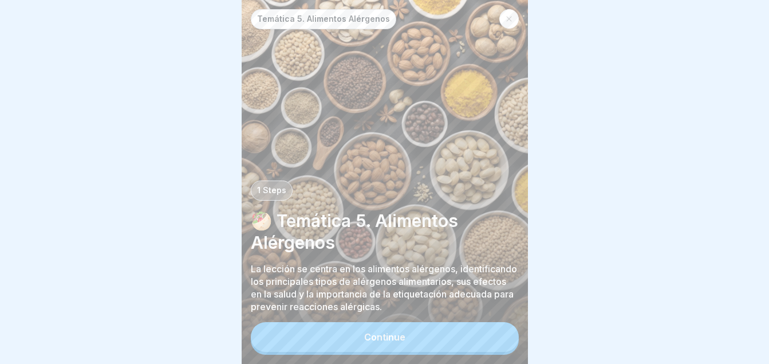
click at [412, 344] on button "Continue" at bounding box center [385, 337] width 268 height 30
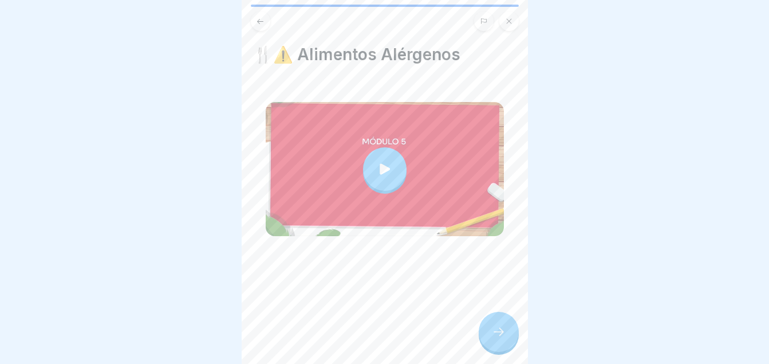
click at [375, 177] on div at bounding box center [385, 169] width 44 height 44
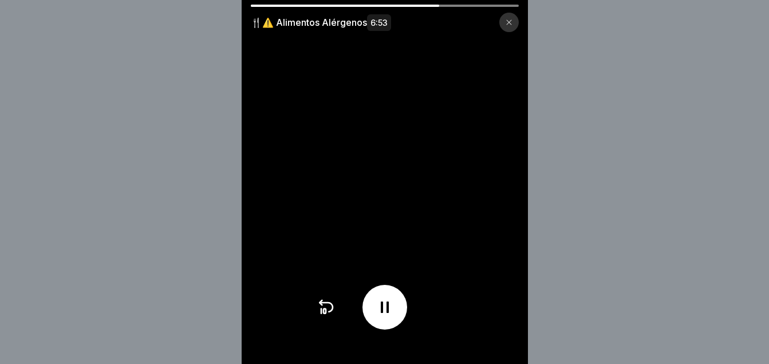
click at [312, 231] on video at bounding box center [385, 182] width 286 height 364
click at [389, 316] on icon at bounding box center [385, 307] width 18 height 18
click at [387, 326] on div at bounding box center [385, 307] width 45 height 45
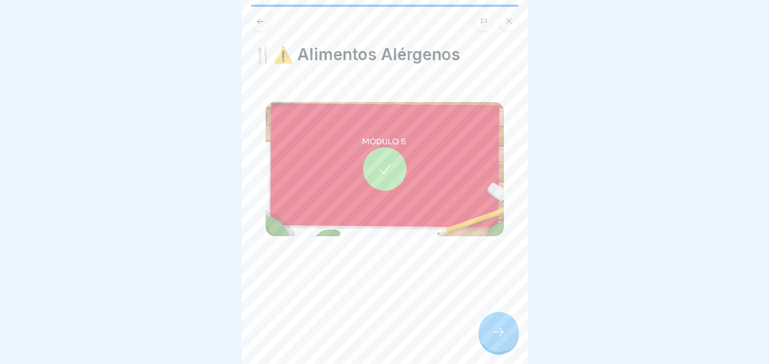
click at [500, 339] on icon at bounding box center [499, 332] width 14 height 14
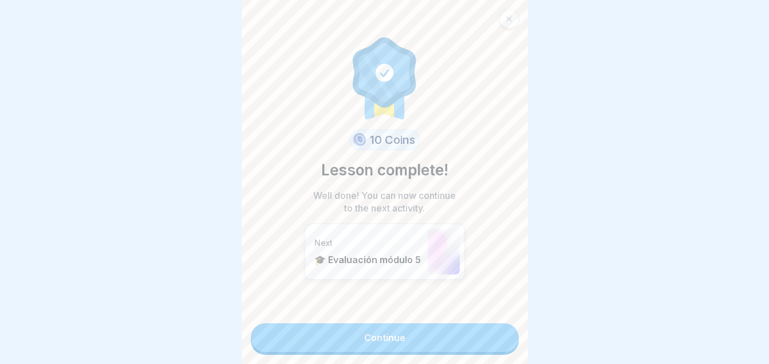
click at [383, 331] on link "Continue" at bounding box center [385, 337] width 268 height 29
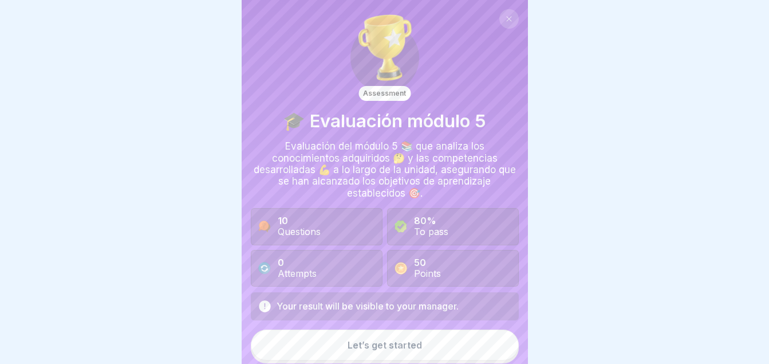
click at [384, 343] on div "Let’s get started" at bounding box center [385, 345] width 74 height 10
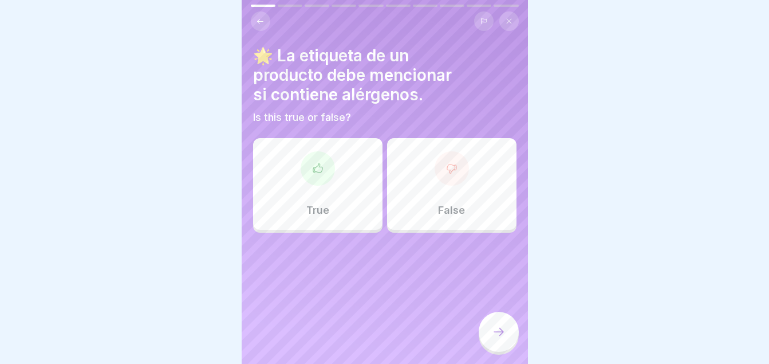
click at [308, 166] on div at bounding box center [318, 168] width 34 height 34
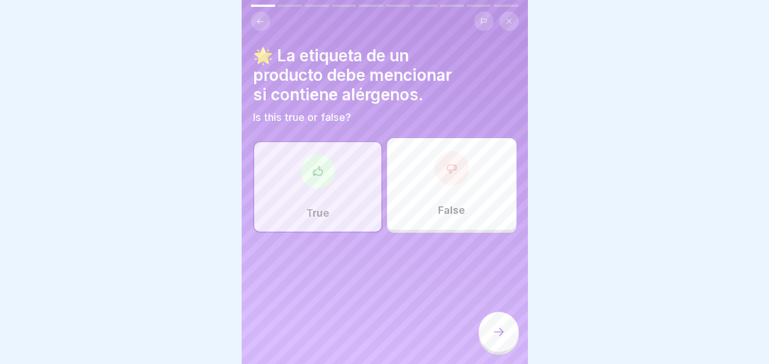
click at [501, 334] on div at bounding box center [499, 332] width 40 height 40
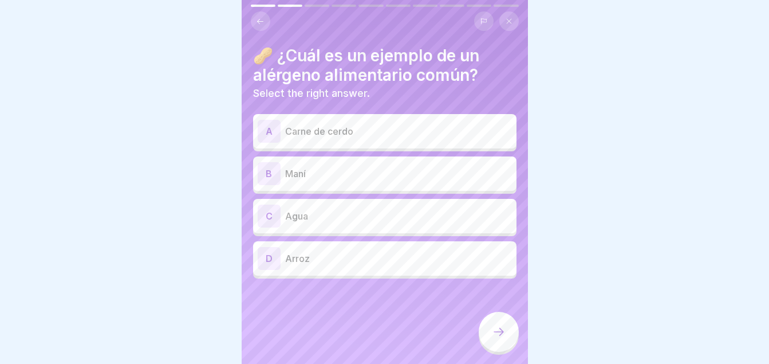
click at [302, 177] on p "Maní" at bounding box center [398, 174] width 227 height 14
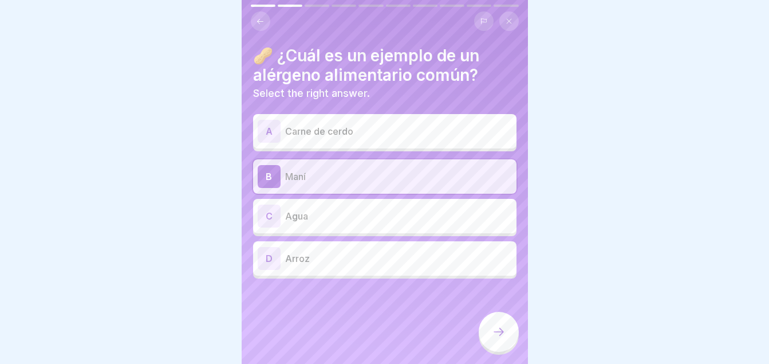
click at [497, 339] on icon at bounding box center [499, 332] width 14 height 14
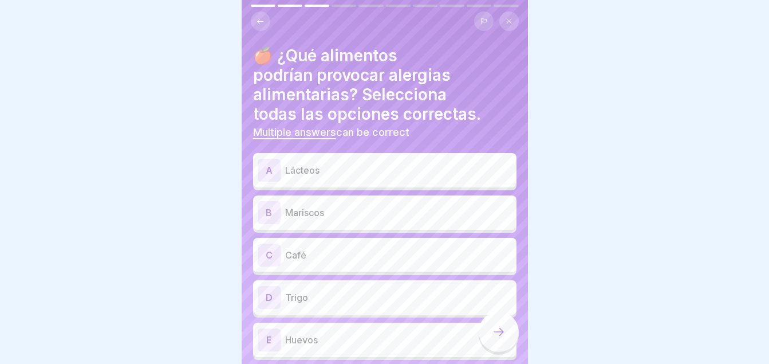
click at [303, 206] on p "Mariscos" at bounding box center [398, 213] width 227 height 14
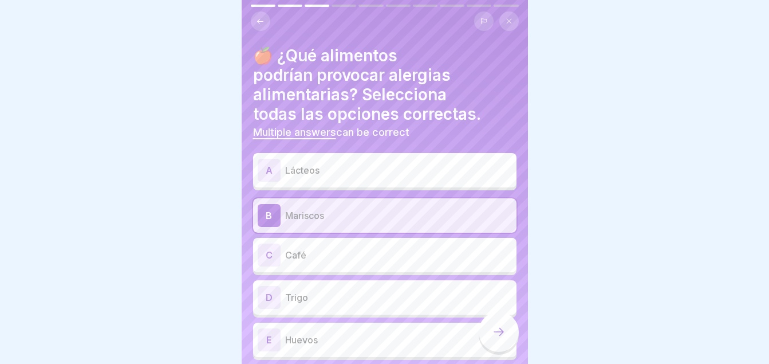
click at [276, 167] on div "A" at bounding box center [269, 170] width 23 height 23
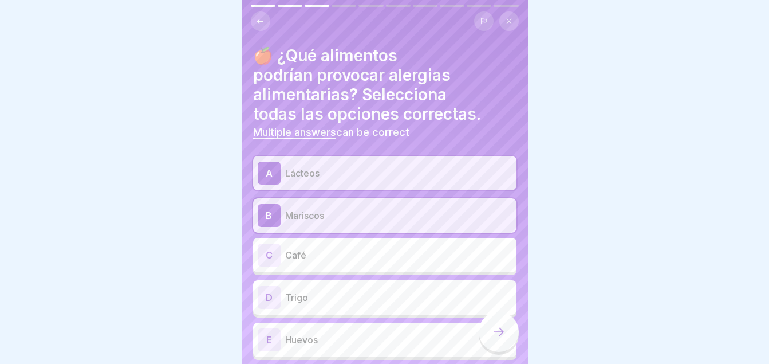
click at [338, 343] on p "Huevos" at bounding box center [398, 340] width 227 height 14
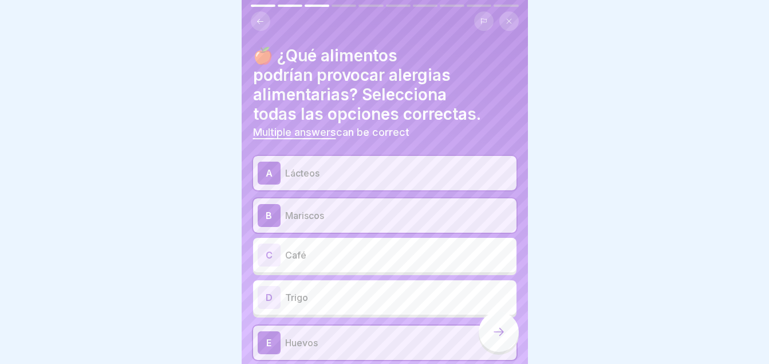
click at [498, 339] on icon at bounding box center [499, 332] width 14 height 14
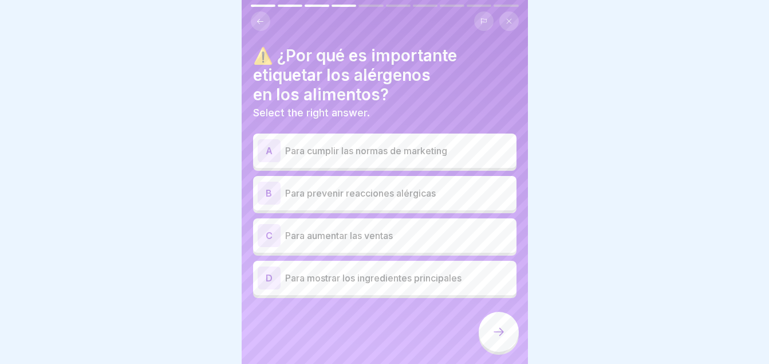
click at [353, 194] on p "Para prevenir reacciones alérgicas" at bounding box center [398, 193] width 227 height 14
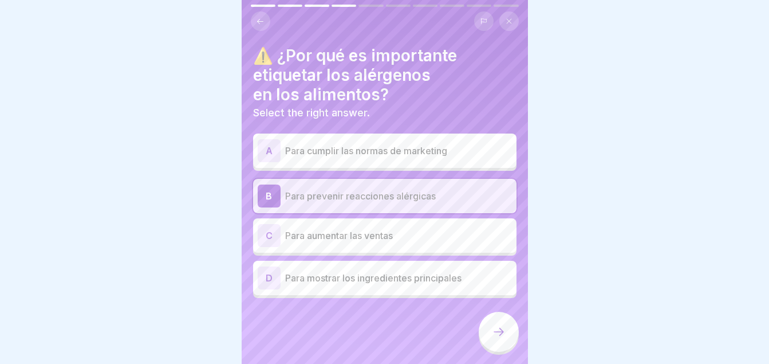
click at [503, 339] on icon at bounding box center [499, 332] width 14 height 14
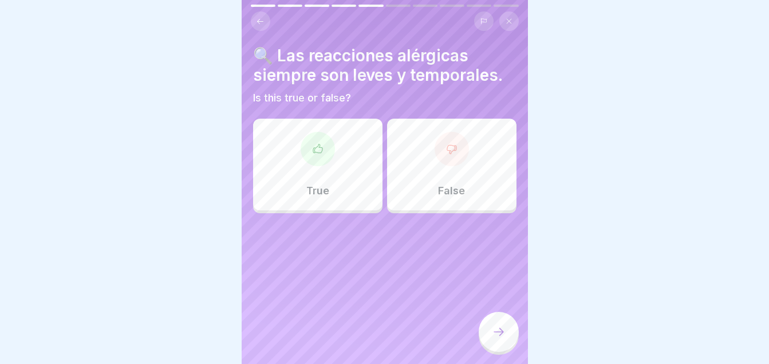
click at [403, 194] on div "False" at bounding box center [451, 165] width 129 height 92
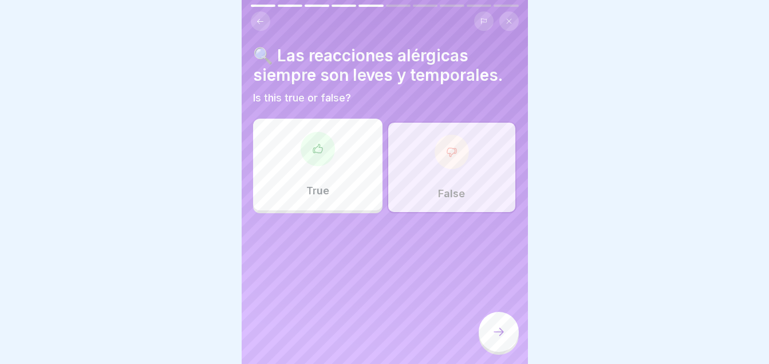
click at [509, 337] on div at bounding box center [499, 332] width 40 height 40
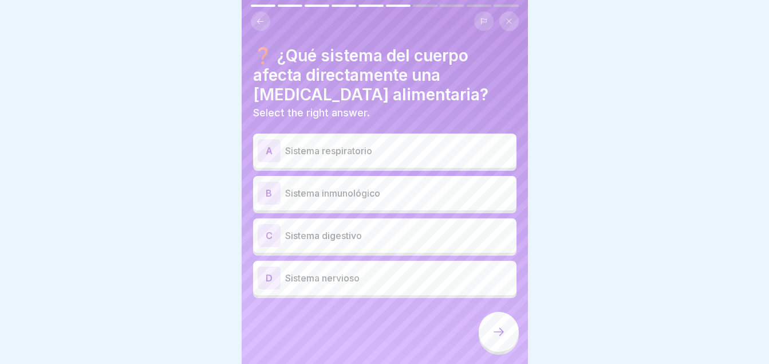
click at [278, 199] on div "B" at bounding box center [269, 193] width 23 height 23
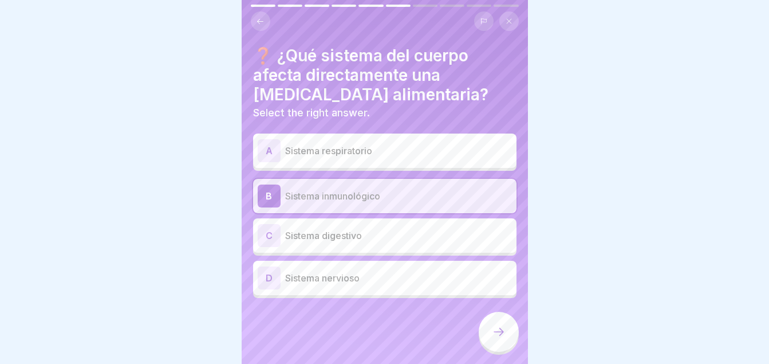
click at [506, 342] on div at bounding box center [499, 332] width 40 height 40
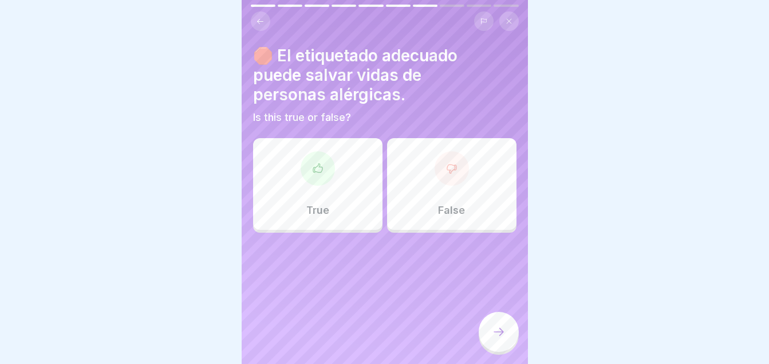
click at [349, 205] on div "True" at bounding box center [317, 184] width 129 height 92
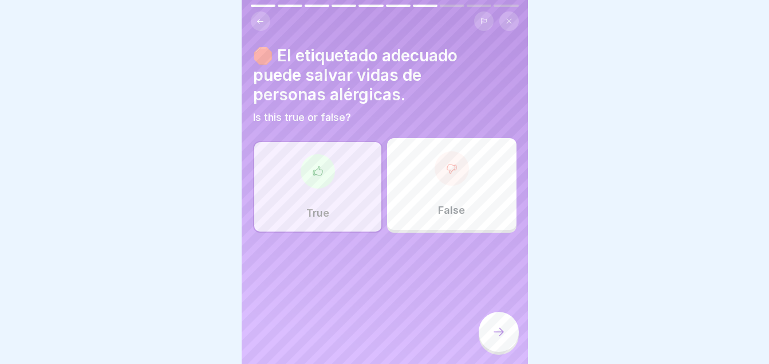
click at [503, 333] on div at bounding box center [499, 332] width 40 height 40
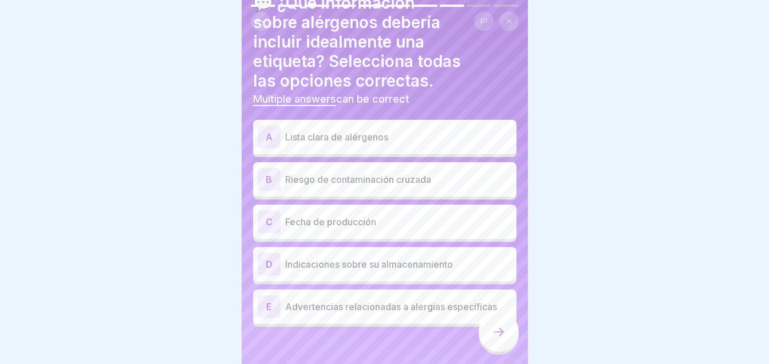
scroll to position [61, 0]
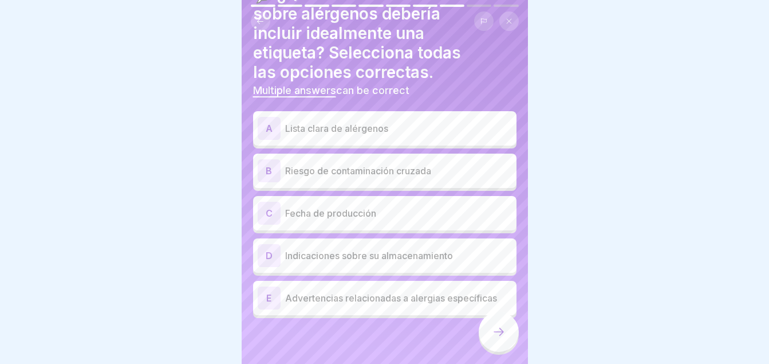
click at [358, 131] on p "Lista clara de alérgenos" at bounding box center [398, 128] width 227 height 14
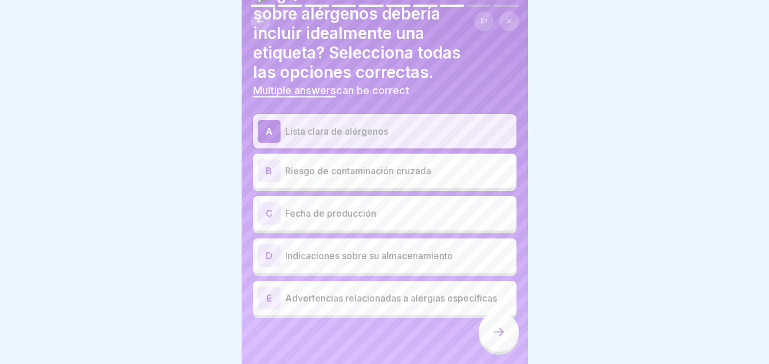
click at [353, 251] on p "Indicaciones sobre su almacenamiento" at bounding box center [398, 256] width 227 height 14
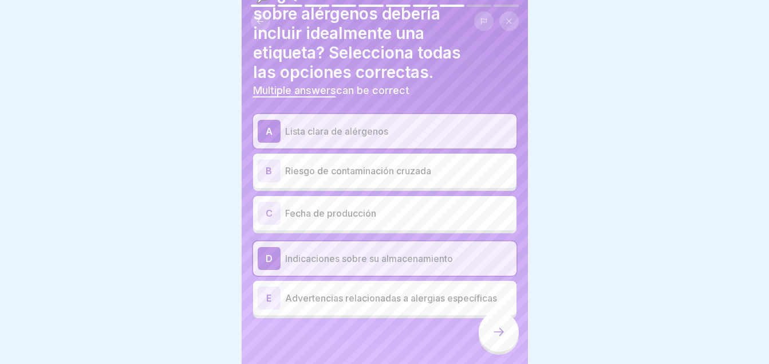
click at [366, 292] on p "Advertencias relacionadas a alergias específicas" at bounding box center [398, 298] width 227 height 14
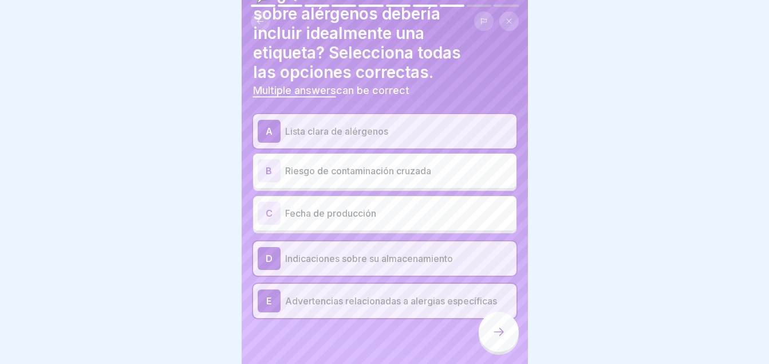
click at [496, 339] on icon at bounding box center [499, 332] width 14 height 14
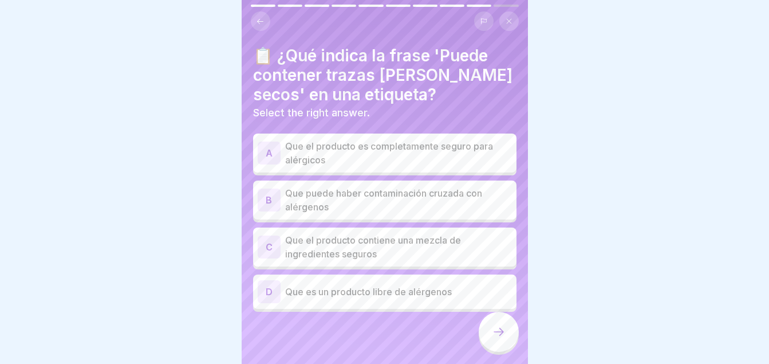
click at [371, 204] on p "Que puede haber contaminación cruzada con alérgenos" at bounding box center [398, 199] width 227 height 27
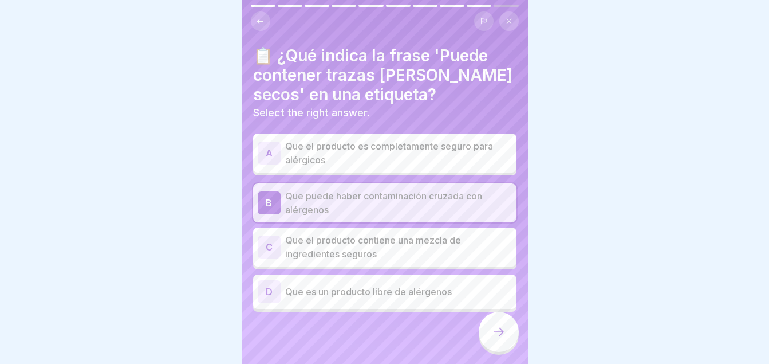
click at [493, 336] on icon at bounding box center [499, 332] width 14 height 14
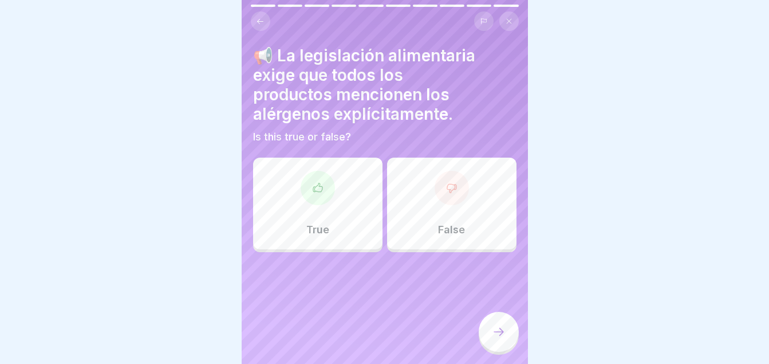
click at [370, 218] on div "True" at bounding box center [317, 204] width 129 height 92
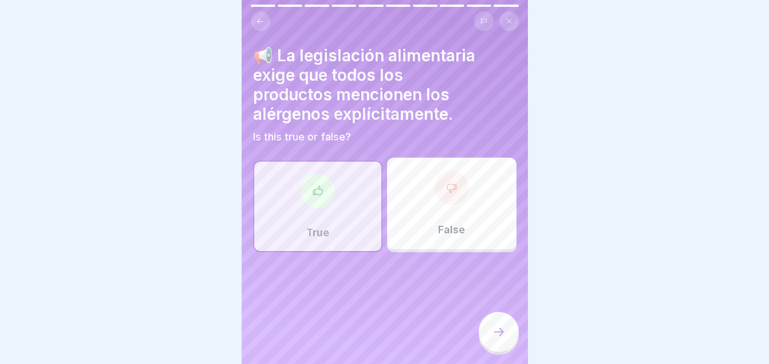
click at [497, 339] on icon at bounding box center [499, 332] width 14 height 14
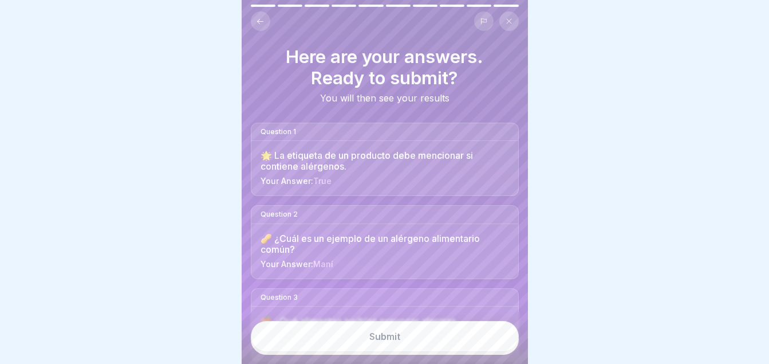
click at [497, 340] on button "Submit" at bounding box center [385, 336] width 268 height 31
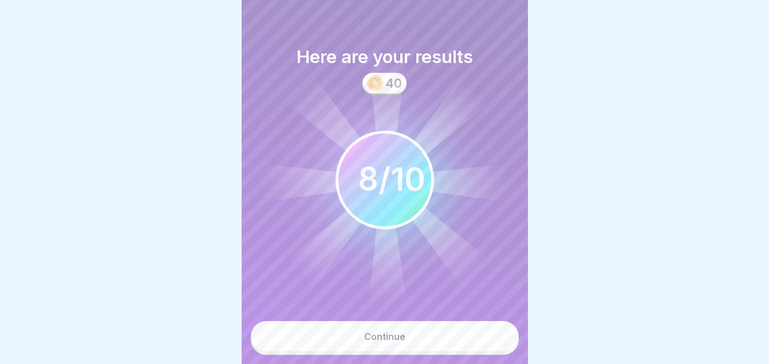
click at [334, 343] on button "Continue" at bounding box center [385, 336] width 268 height 31
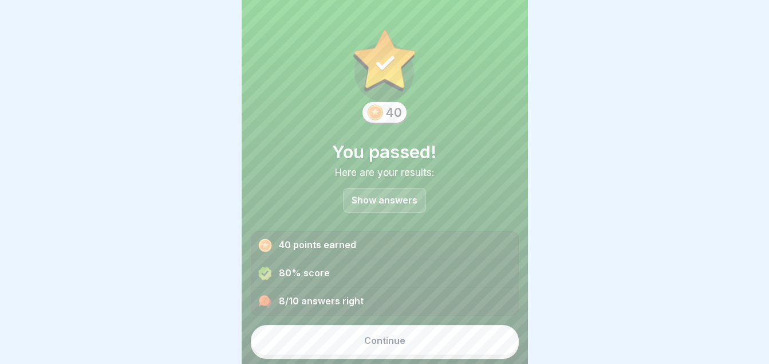
click at [334, 343] on button "Continue" at bounding box center [385, 340] width 268 height 31
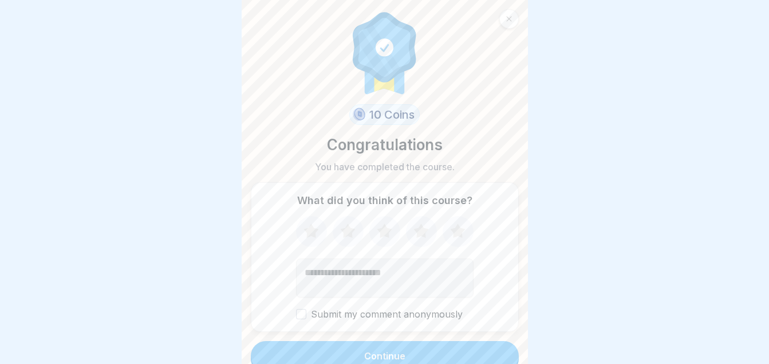
click at [451, 227] on icon at bounding box center [458, 232] width 30 height 30
click at [355, 358] on button "Continue" at bounding box center [385, 356] width 268 height 30
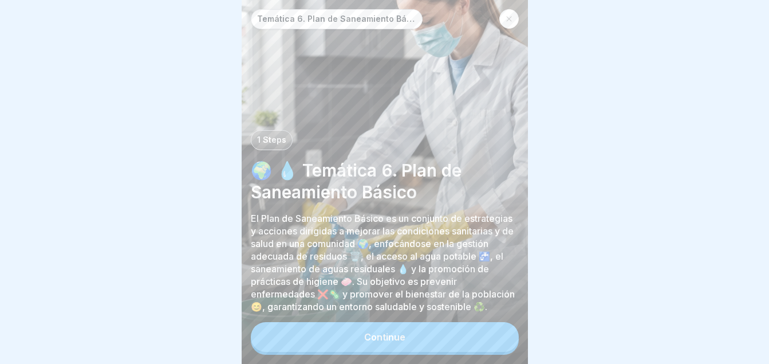
click at [348, 349] on button "Continue" at bounding box center [385, 337] width 268 height 30
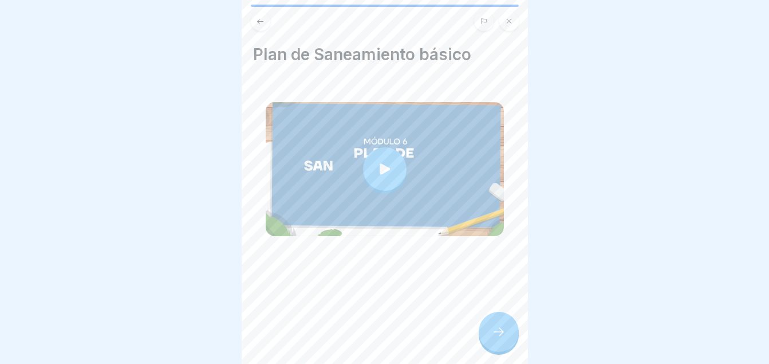
click at [369, 149] on div at bounding box center [385, 169] width 44 height 44
click at [500, 332] on div at bounding box center [499, 332] width 40 height 40
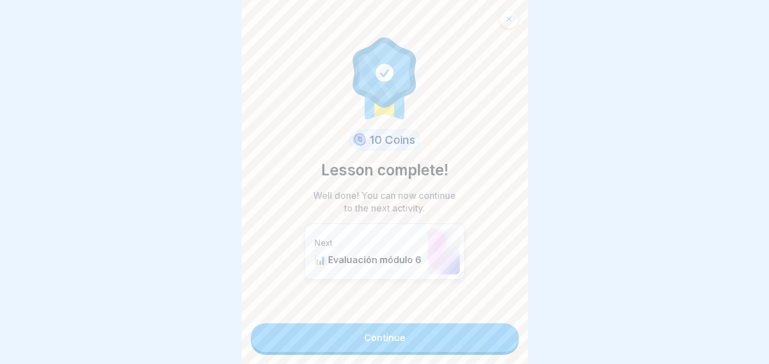
click at [402, 335] on link "Continue" at bounding box center [385, 337] width 268 height 29
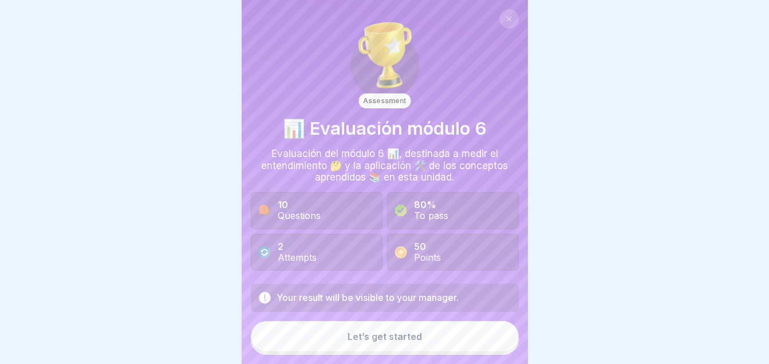
click at [402, 335] on button "Let’s get started" at bounding box center [385, 336] width 268 height 31
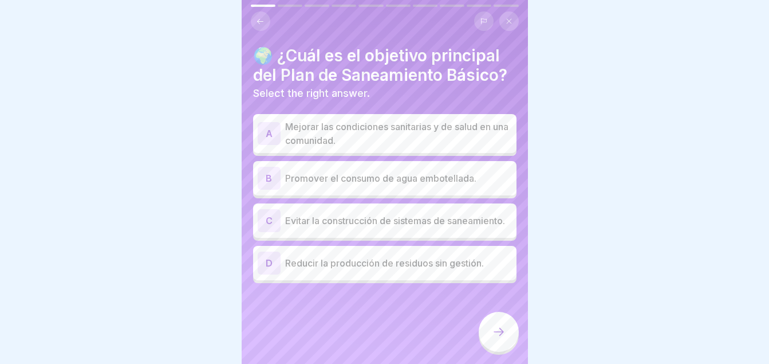
click at [277, 145] on div "A" at bounding box center [269, 133] width 23 height 23
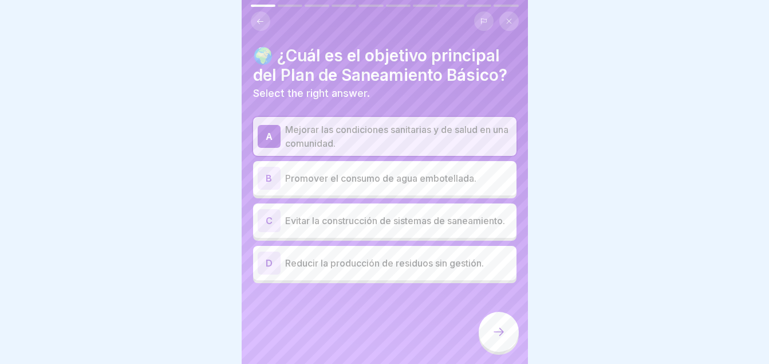
click at [494, 336] on icon at bounding box center [499, 332] width 14 height 14
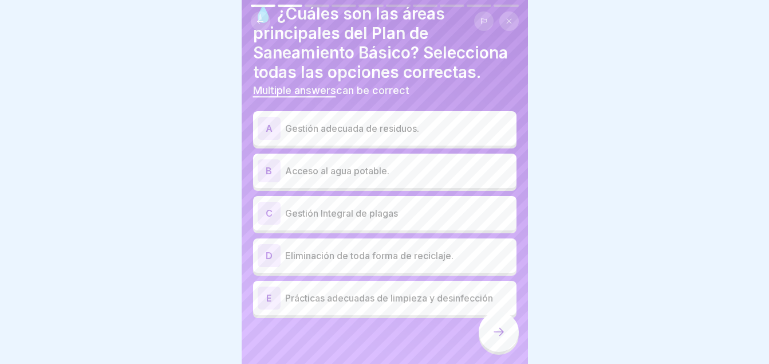
scroll to position [51, 0]
click at [269, 174] on div "B" at bounding box center [269, 170] width 23 height 23
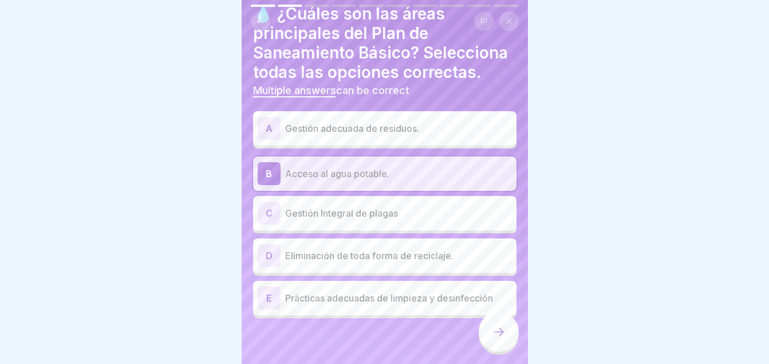
click at [312, 309] on div "E Prácticas adecuadas de limpieza y desinfección" at bounding box center [385, 297] width 254 height 23
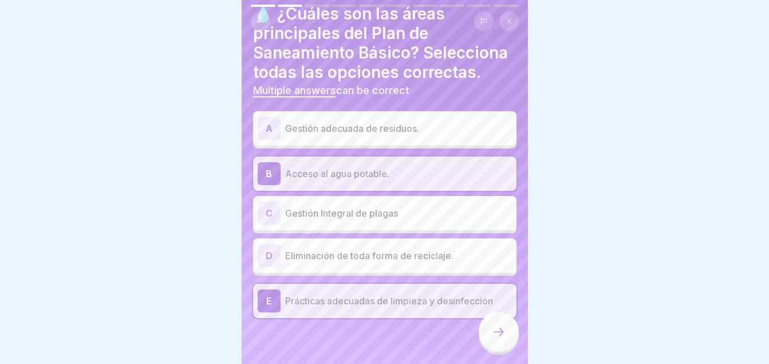
click at [272, 136] on div "A" at bounding box center [269, 128] width 23 height 23
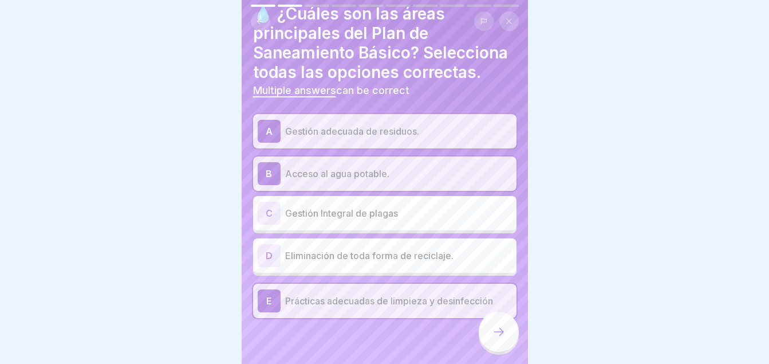
click at [508, 336] on div at bounding box center [499, 332] width 40 height 40
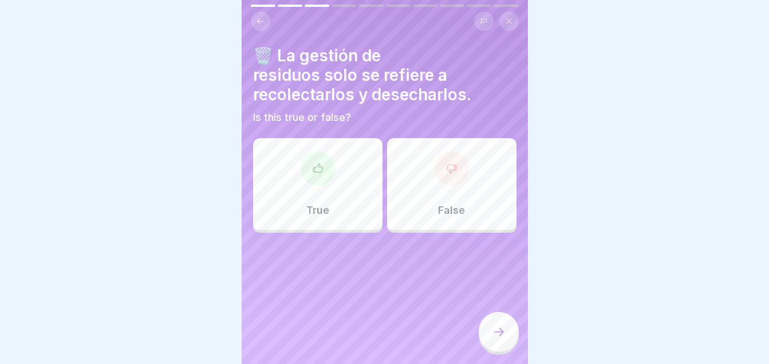
click at [439, 210] on p "False" at bounding box center [451, 210] width 27 height 13
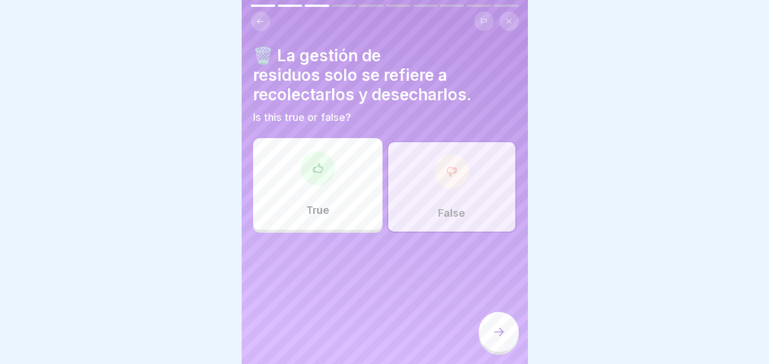
click at [495, 339] on icon at bounding box center [499, 332] width 14 height 14
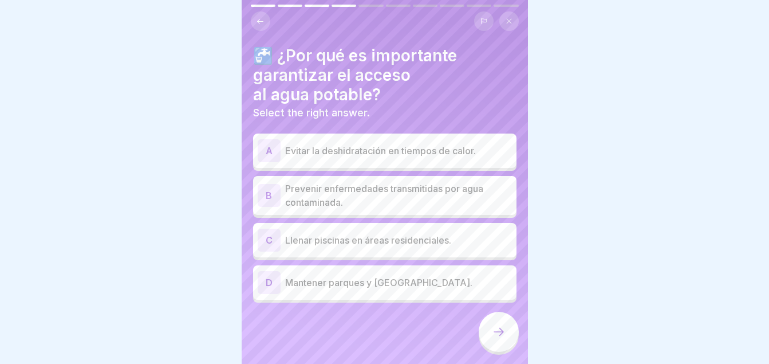
click at [354, 203] on p "Prevenir enfermedades transmitidas por agua contaminada." at bounding box center [398, 195] width 227 height 27
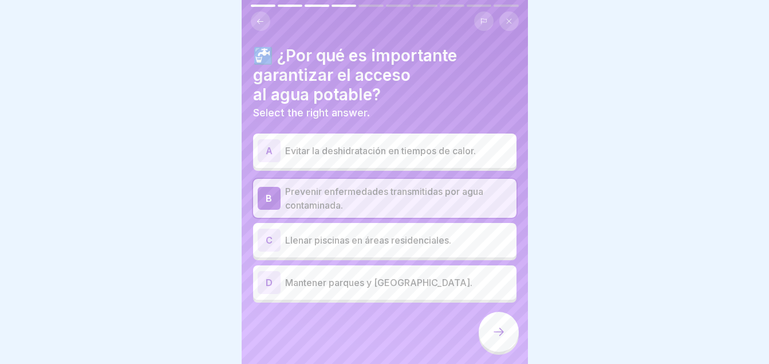
click at [499, 337] on icon at bounding box center [499, 332] width 14 height 14
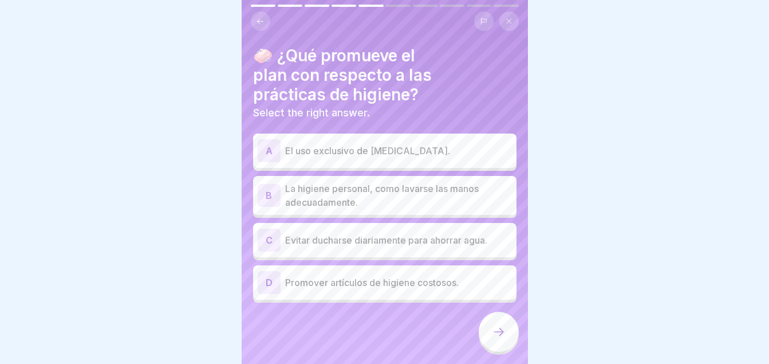
click at [383, 202] on p "La higiene personal, como lavarse las manos adecuadamente." at bounding box center [398, 195] width 227 height 27
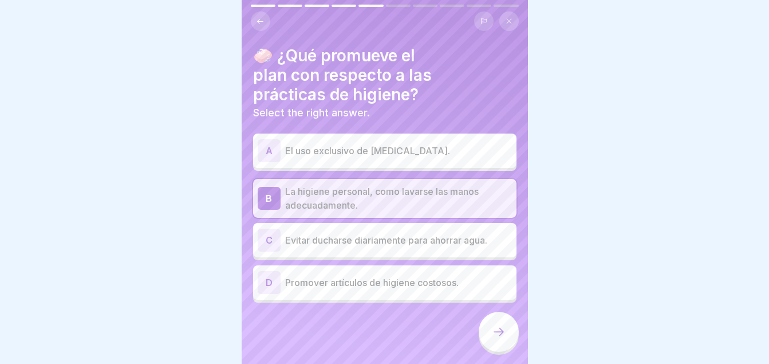
click at [501, 336] on icon at bounding box center [499, 332] width 10 height 8
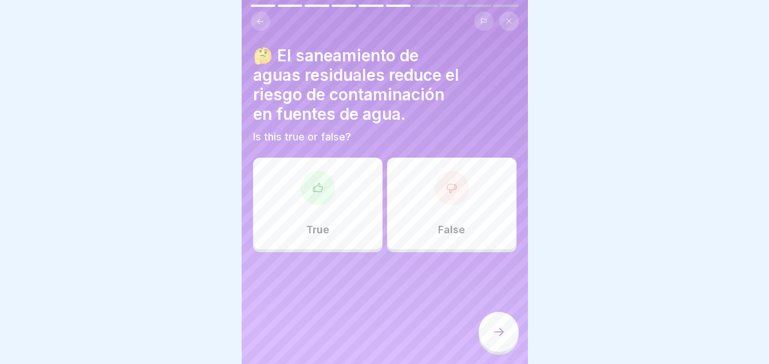
click at [328, 187] on div at bounding box center [318, 188] width 34 height 34
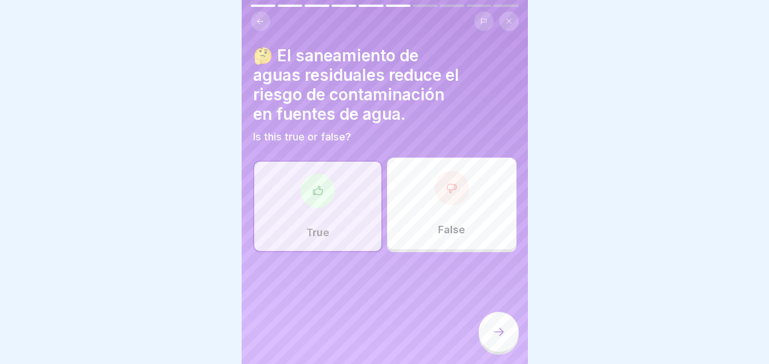
click at [490, 339] on div at bounding box center [499, 332] width 40 height 40
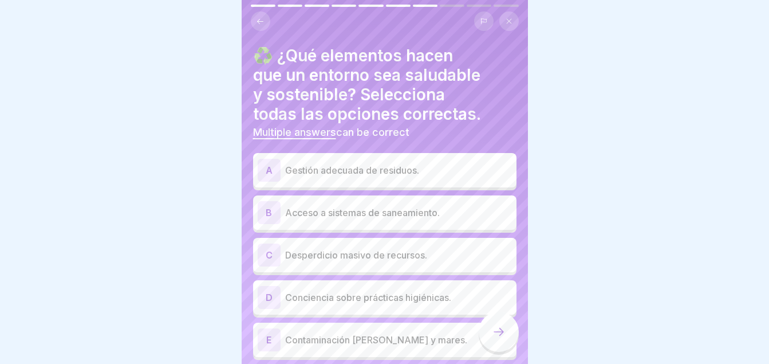
click at [435, 177] on div "A Gestión adecuada de residuos." at bounding box center [385, 170] width 254 height 23
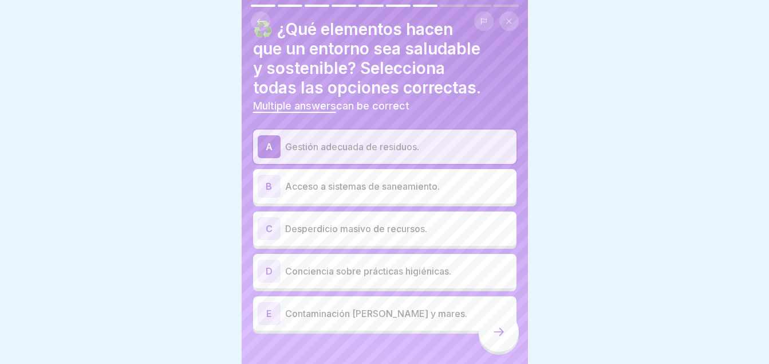
scroll to position [28, 0]
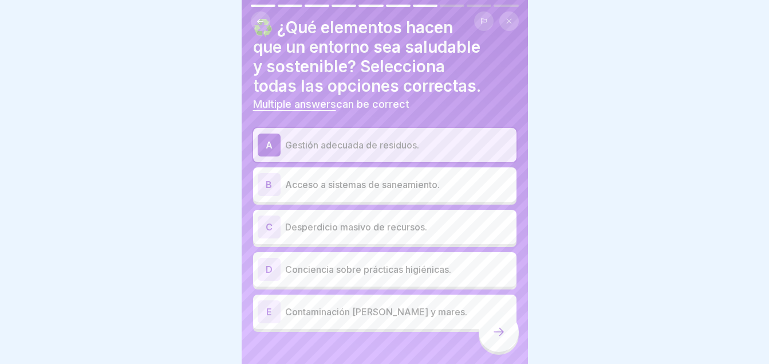
click at [336, 185] on p "Acceso a sistemas de saneamiento." at bounding box center [398, 185] width 227 height 14
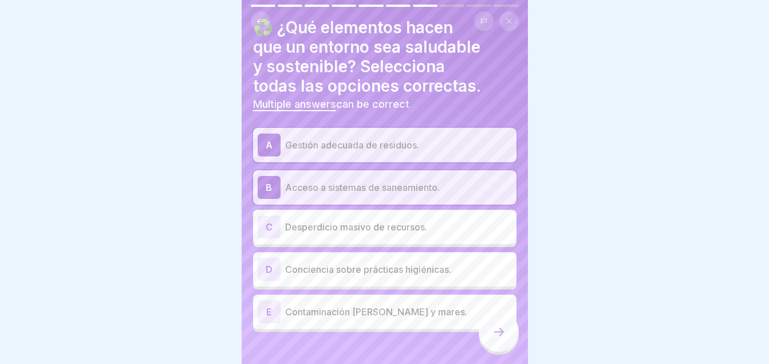
click at [359, 276] on p "Conciencia sobre prácticas higiénicas." at bounding box center [398, 269] width 227 height 14
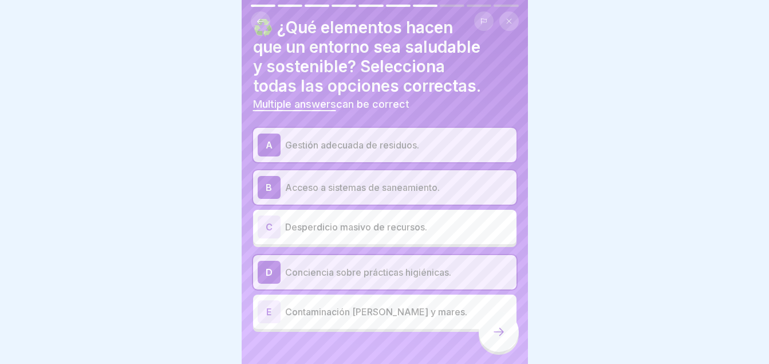
click at [501, 339] on icon at bounding box center [499, 332] width 14 height 14
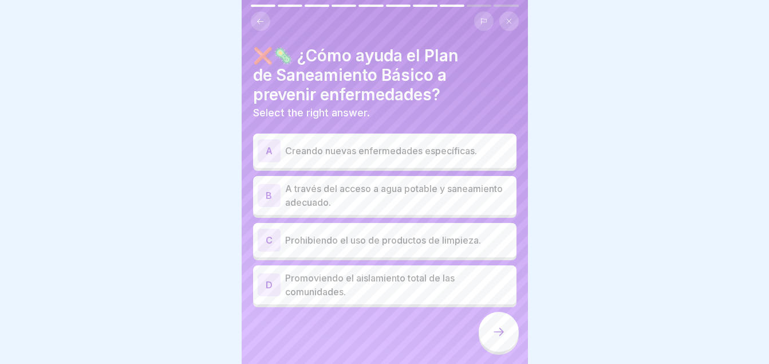
click at [353, 208] on p "A través del acceso a agua potable y saneamiento adecuado." at bounding box center [398, 195] width 227 height 27
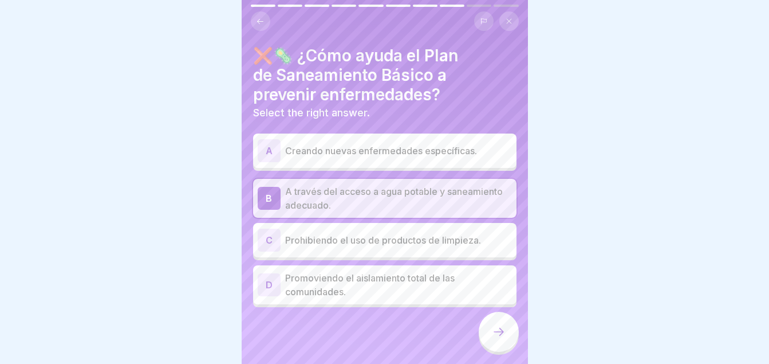
click at [495, 338] on icon at bounding box center [499, 332] width 14 height 14
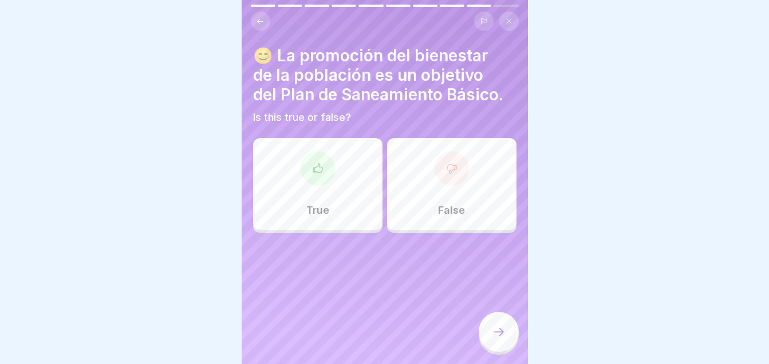
click at [324, 169] on div at bounding box center [318, 168] width 34 height 34
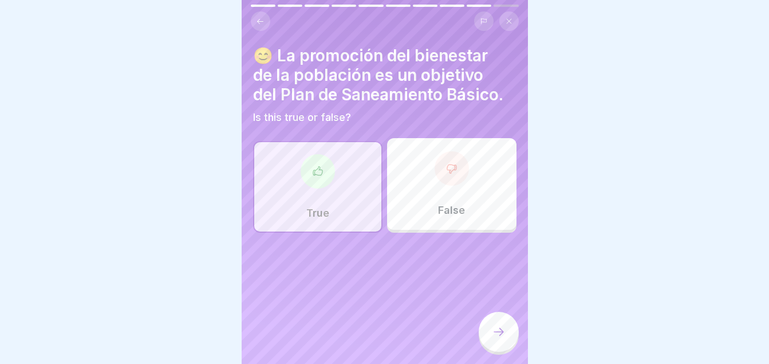
click at [512, 345] on div at bounding box center [499, 332] width 40 height 40
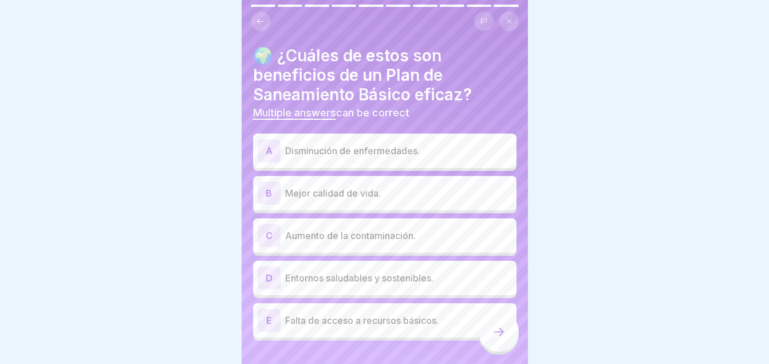
click at [360, 287] on div "D Entornos saludables y sostenibles." at bounding box center [385, 277] width 254 height 23
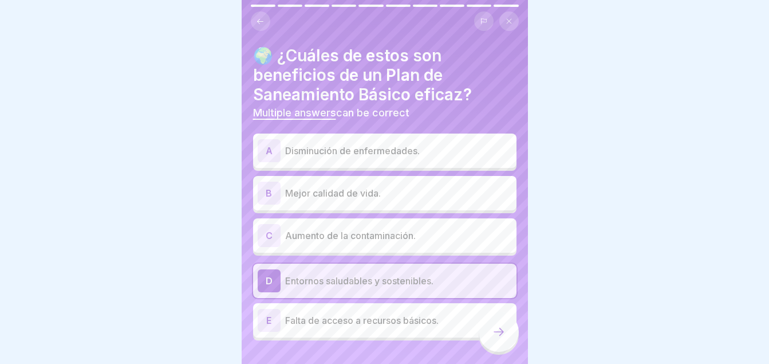
click at [316, 206] on div "B Mejor calidad de vida." at bounding box center [384, 193] width 263 height 34
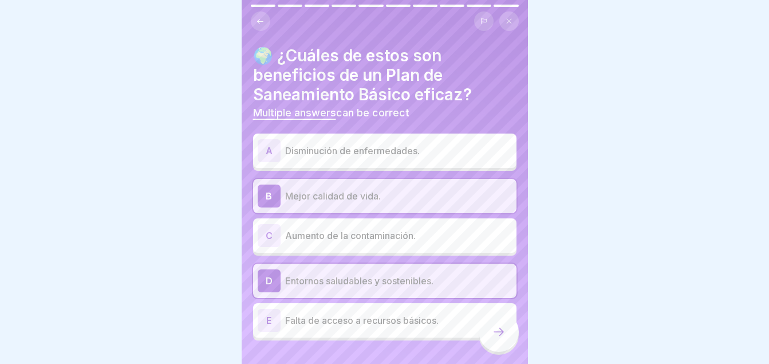
click at [294, 147] on p "Disminución de enfermedades." at bounding box center [398, 151] width 227 height 14
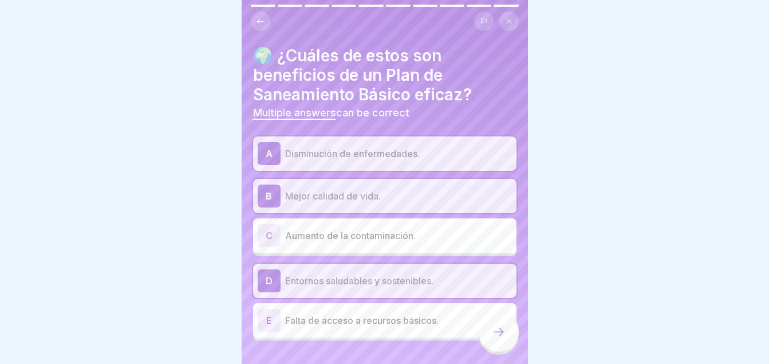
click at [498, 350] on div at bounding box center [499, 332] width 40 height 40
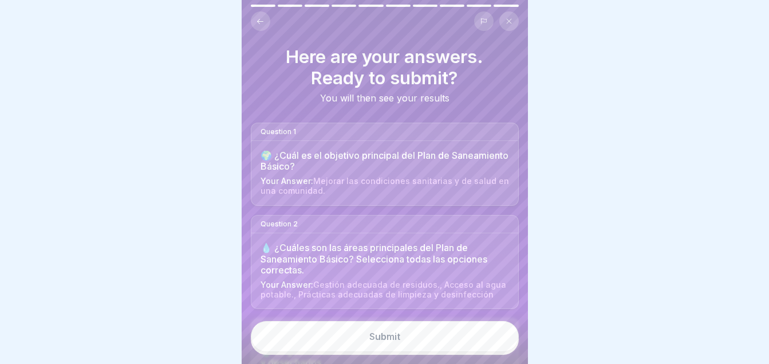
click at [424, 351] on button "Submit" at bounding box center [385, 336] width 268 height 31
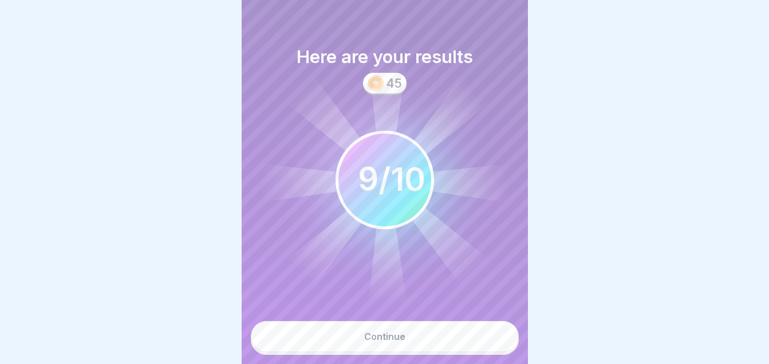
click at [424, 351] on button "Continue" at bounding box center [385, 336] width 268 height 31
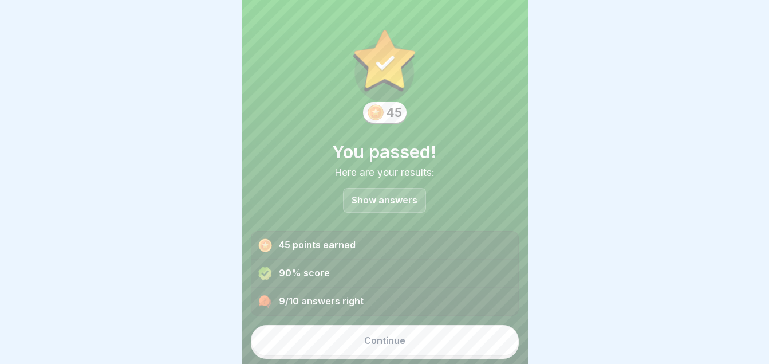
click at [424, 351] on button "Continue" at bounding box center [385, 340] width 268 height 31
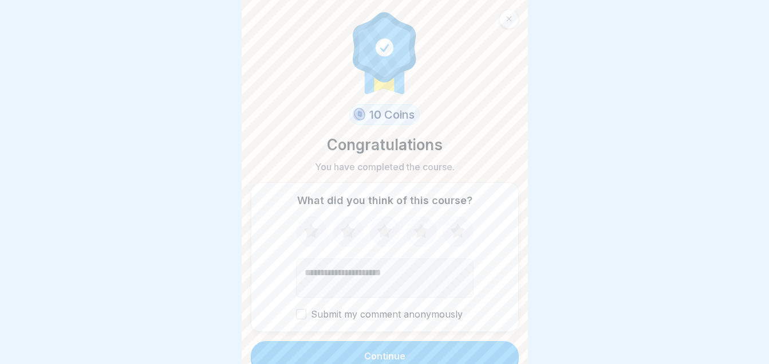
click at [454, 237] on icon at bounding box center [458, 232] width 30 height 30
click at [427, 348] on button "Continue" at bounding box center [385, 356] width 268 height 30
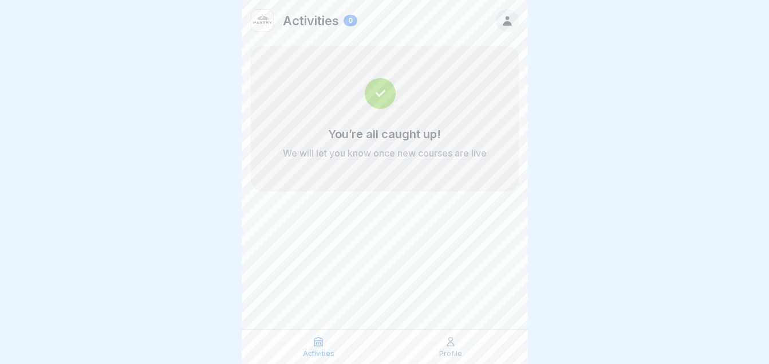
click at [449, 342] on icon at bounding box center [450, 341] width 11 height 11
